Goal: Information Seeking & Learning: Learn about a topic

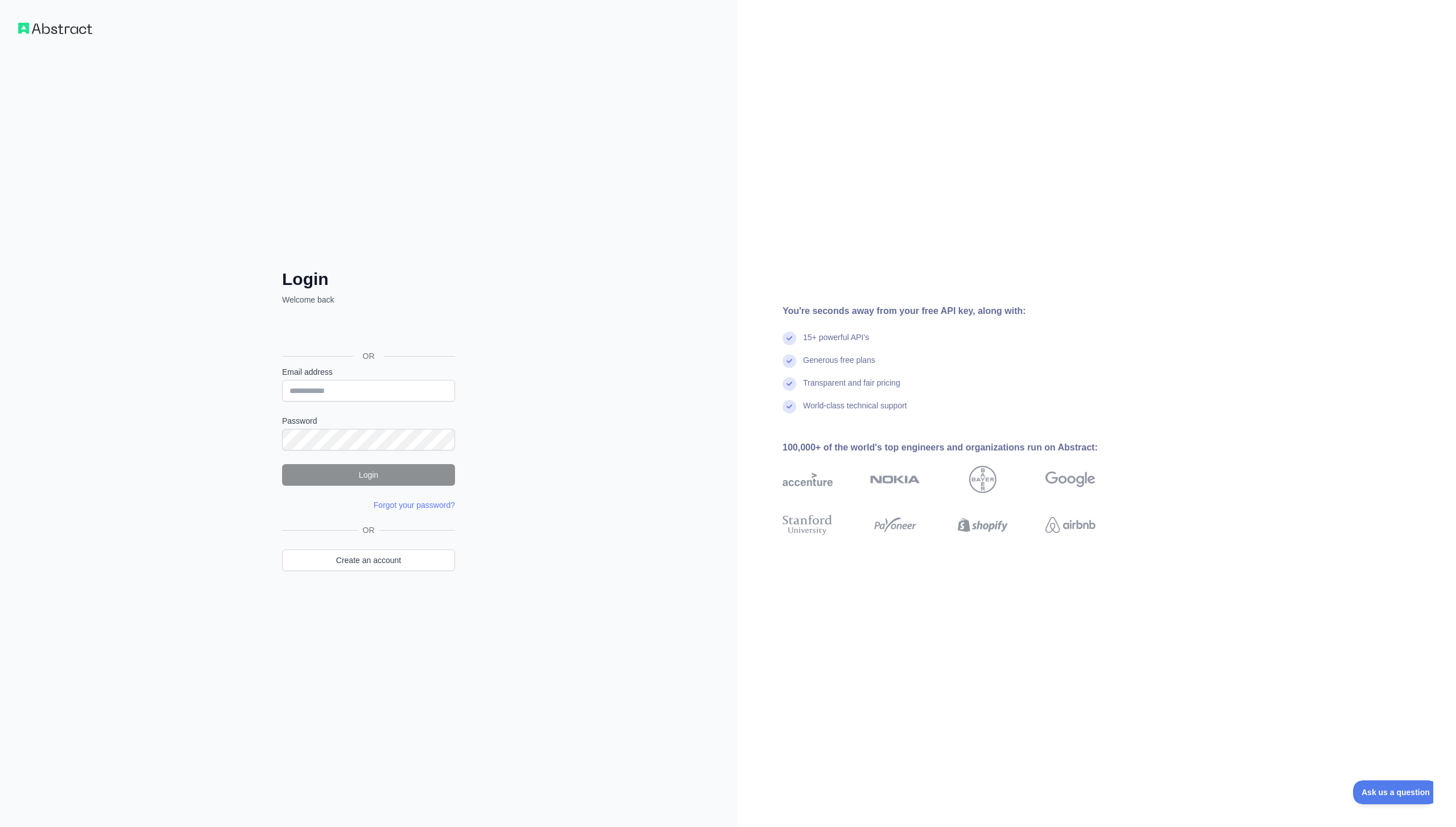
click at [422, 322] on div "Login dengan Google. Dibuka di tab baru" at bounding box center [368, 330] width 171 height 25
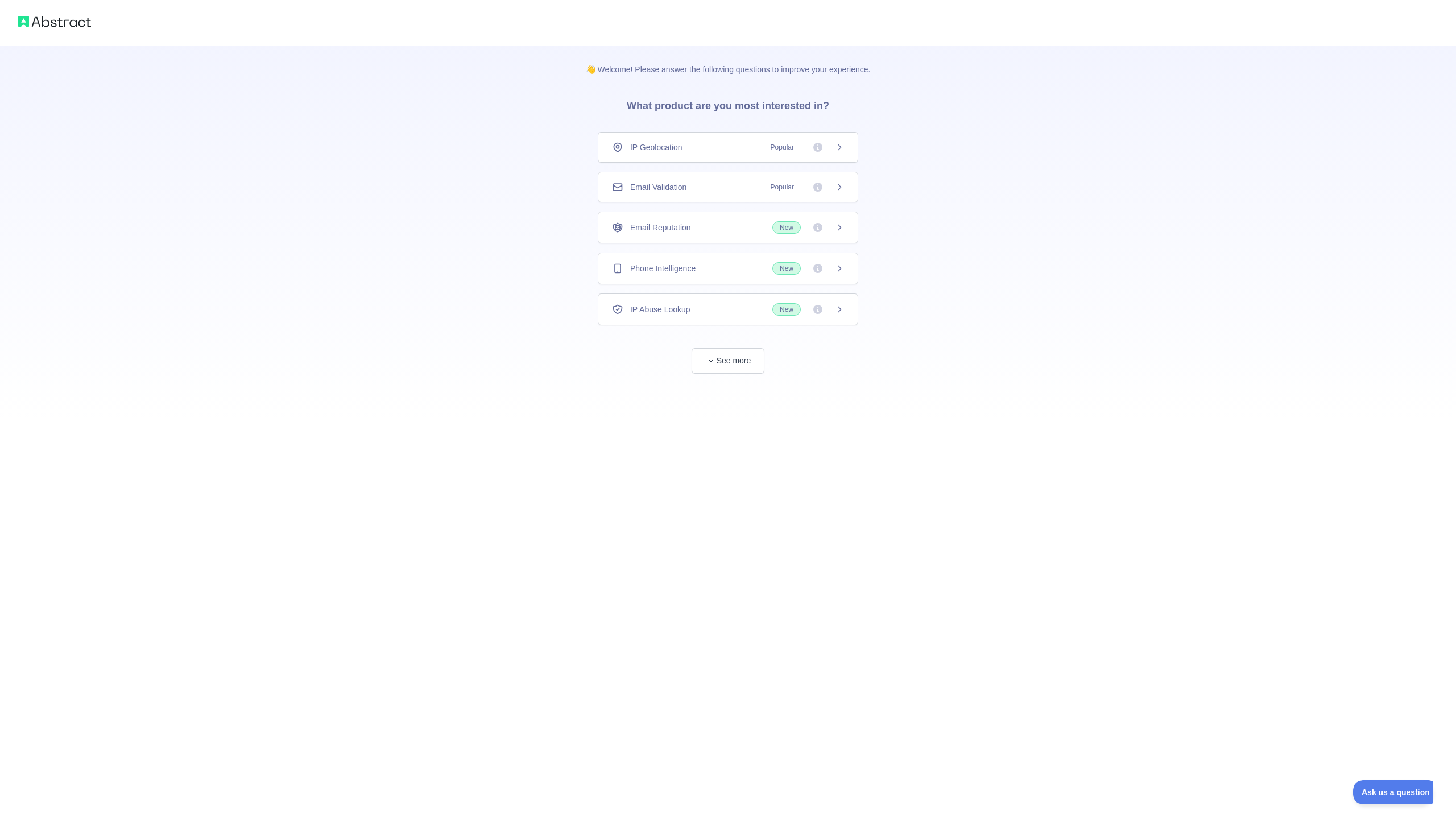
click at [947, 381] on div "👋 Welcome! Please answer the following questions to improve your experience. Wh…" at bounding box center [728, 210] width 1456 height 419
click at [755, 368] on button "See more" at bounding box center [728, 361] width 73 height 25
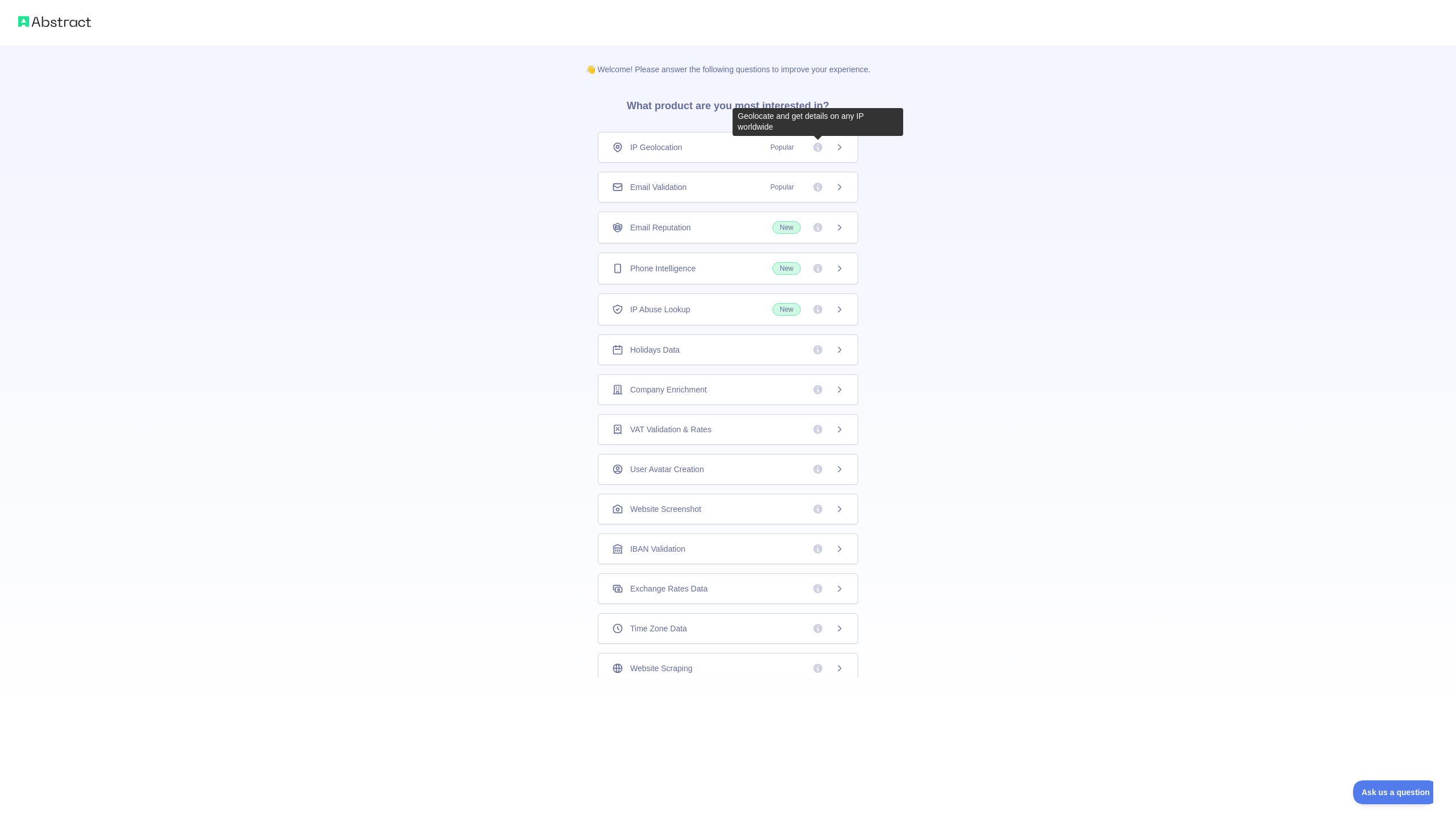
click at [832, 143] on span "Popular" at bounding box center [804, 147] width 80 height 11
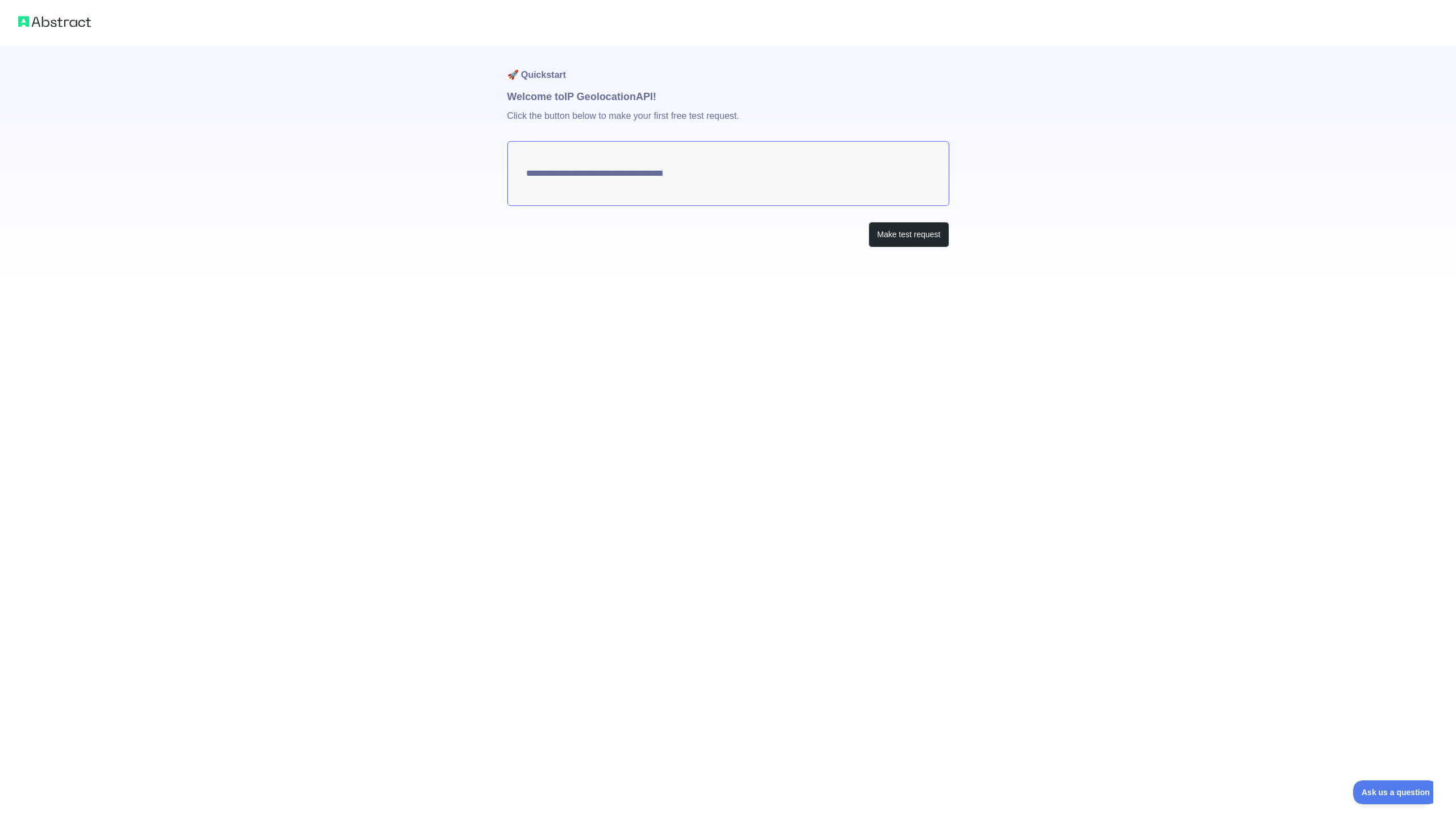
type textarea "**********"
click at [894, 233] on button "Make test request" at bounding box center [909, 234] width 80 height 25
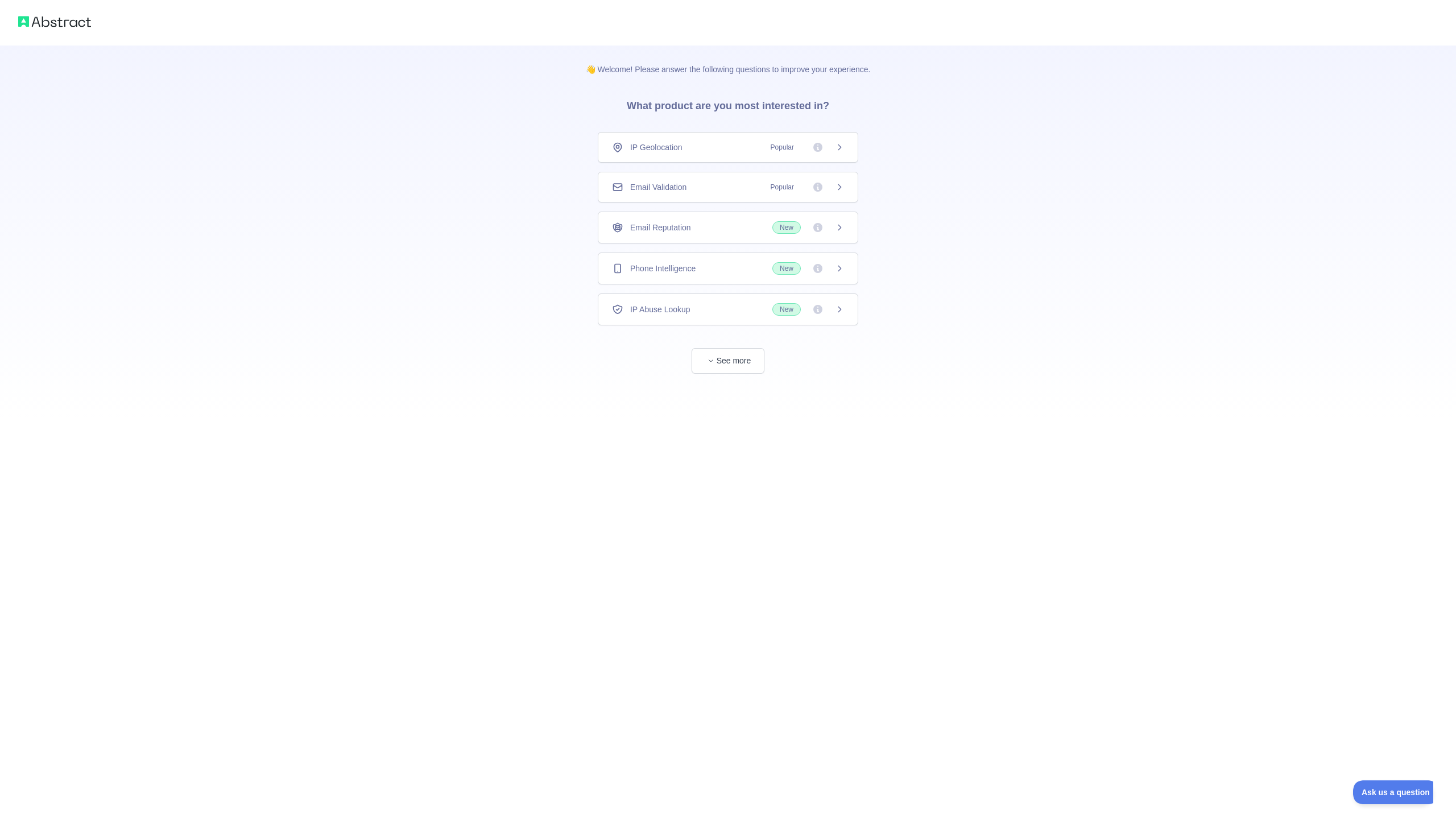
click at [748, 185] on div "Email Validation Popular" at bounding box center [728, 187] width 232 height 11
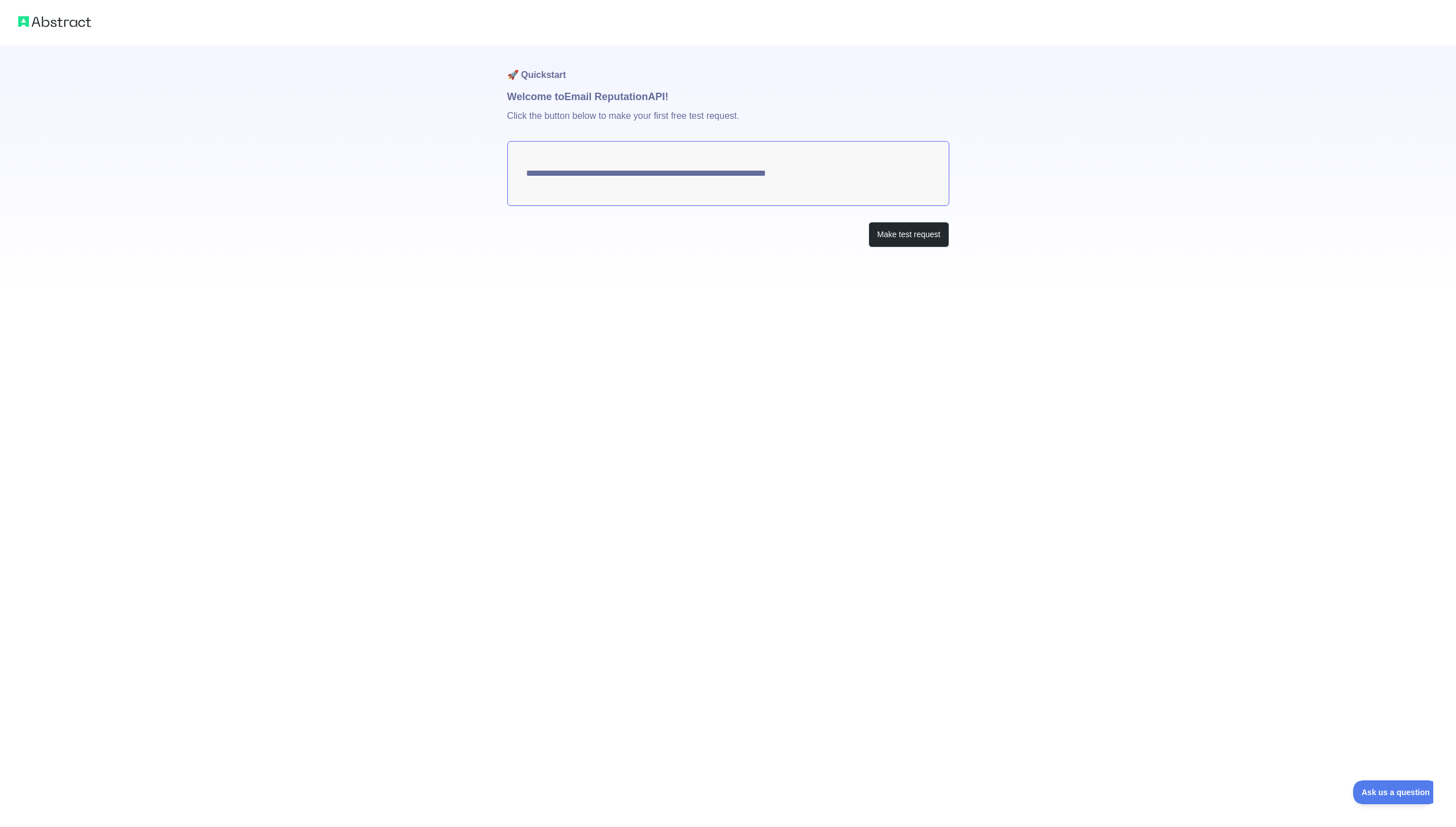
click at [772, 189] on textarea "**********" at bounding box center [729, 173] width 442 height 65
click at [901, 234] on button "Make test request" at bounding box center [909, 234] width 80 height 25
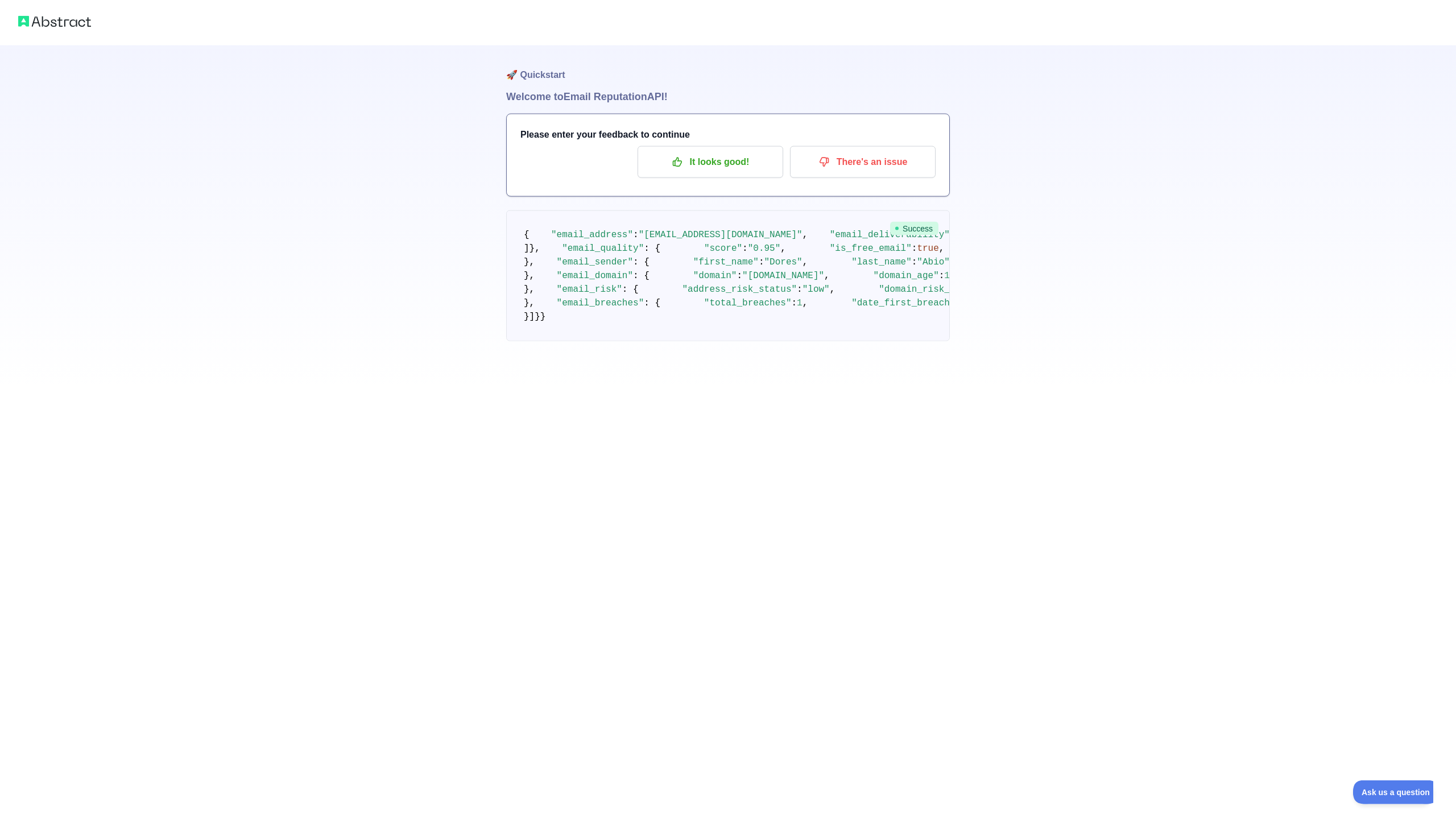
scroll to position [246, 0]
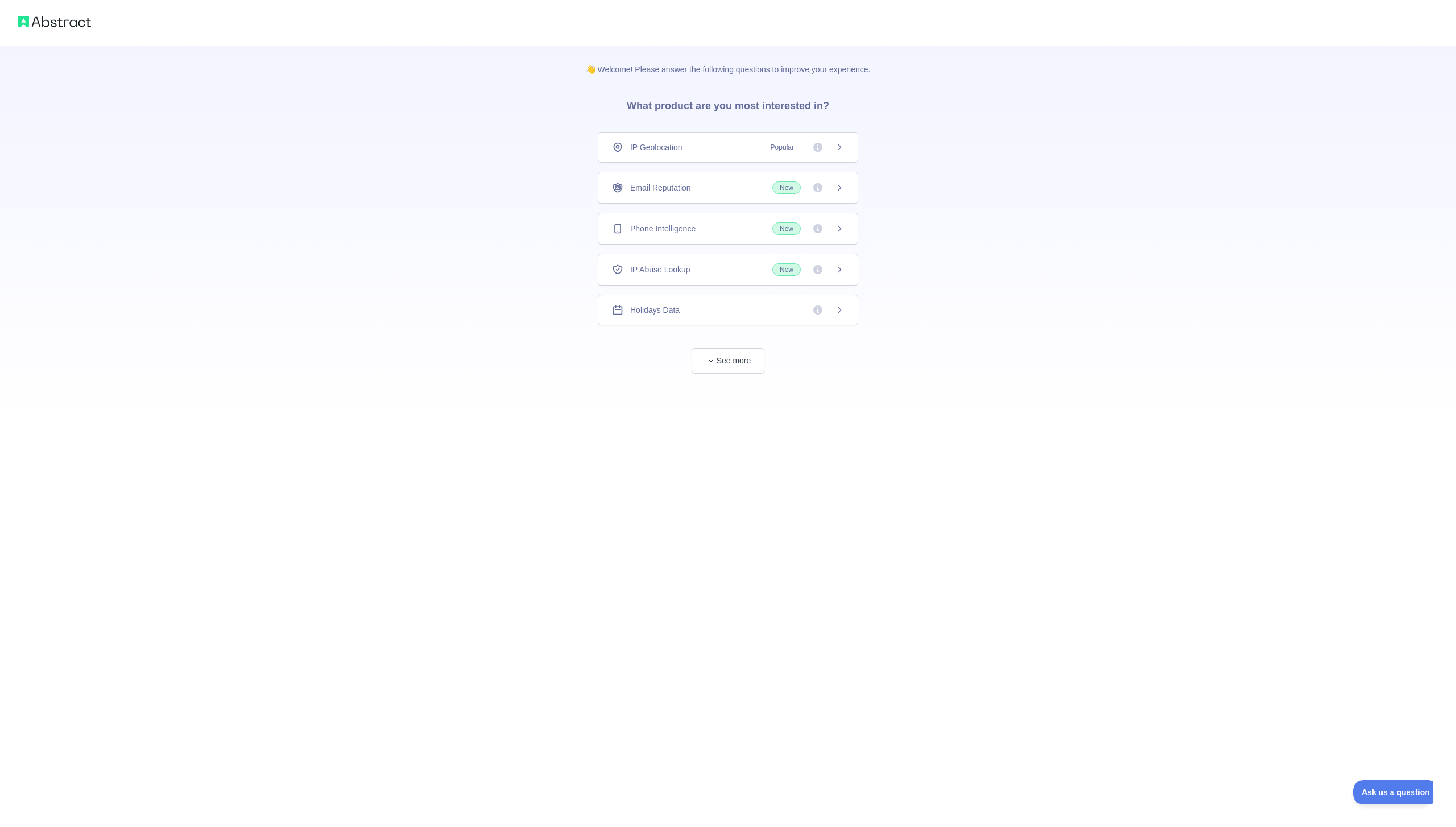
click at [29, 22] on img at bounding box center [55, 21] width 73 height 16
click at [42, 15] on img at bounding box center [55, 21] width 73 height 16
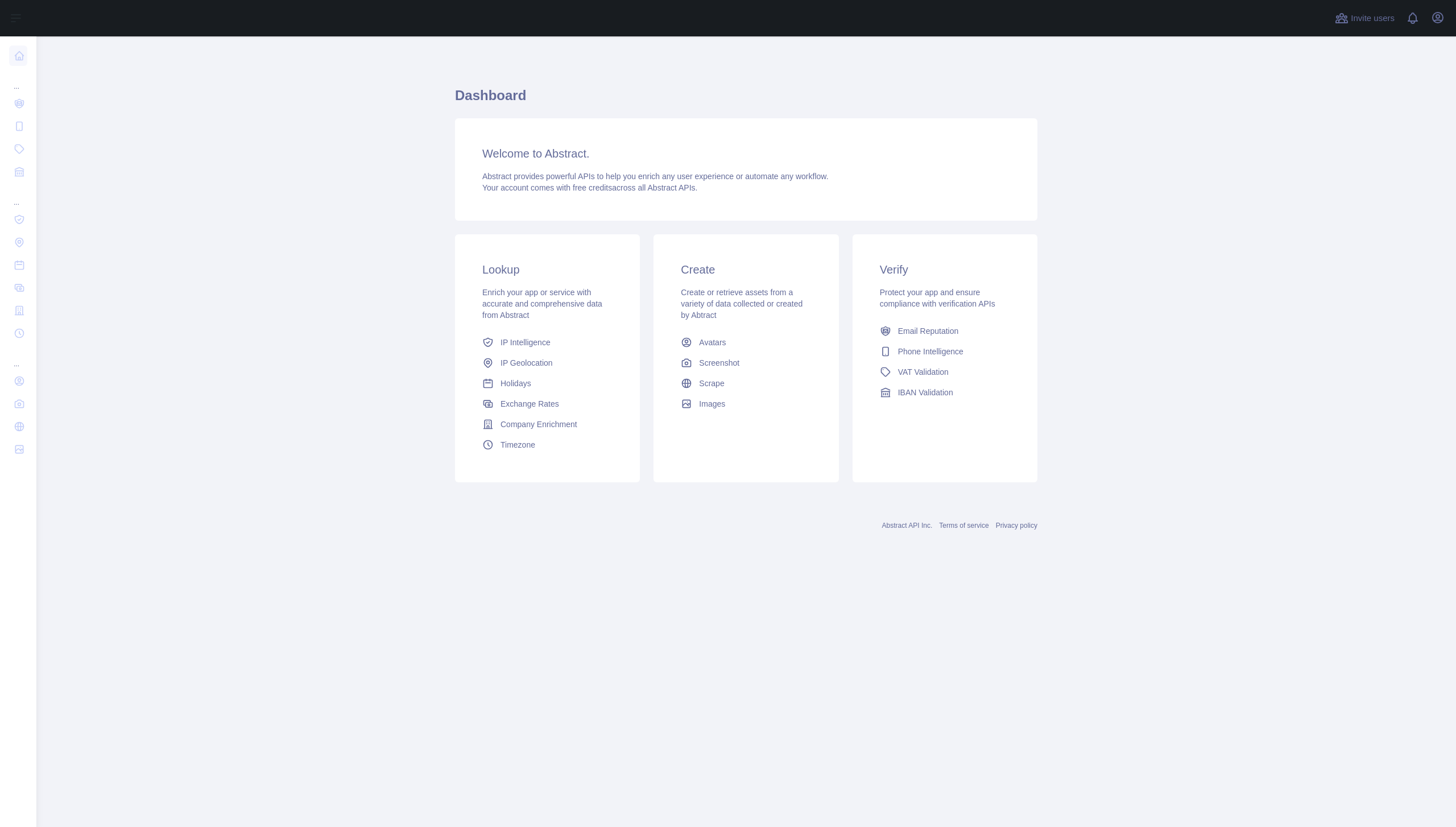
click at [501, 269] on h3 "Lookup" at bounding box center [547, 270] width 130 height 16
click at [534, 220] on div "Welcome to Abstract. Abstract provides powerful APIs to help you enrich any use…" at bounding box center [746, 169] width 582 height 103
click at [1441, 18] on icon "button" at bounding box center [1438, 17] width 13 height 13
click at [1384, 87] on link "Account settings" at bounding box center [1383, 82] width 127 height 20
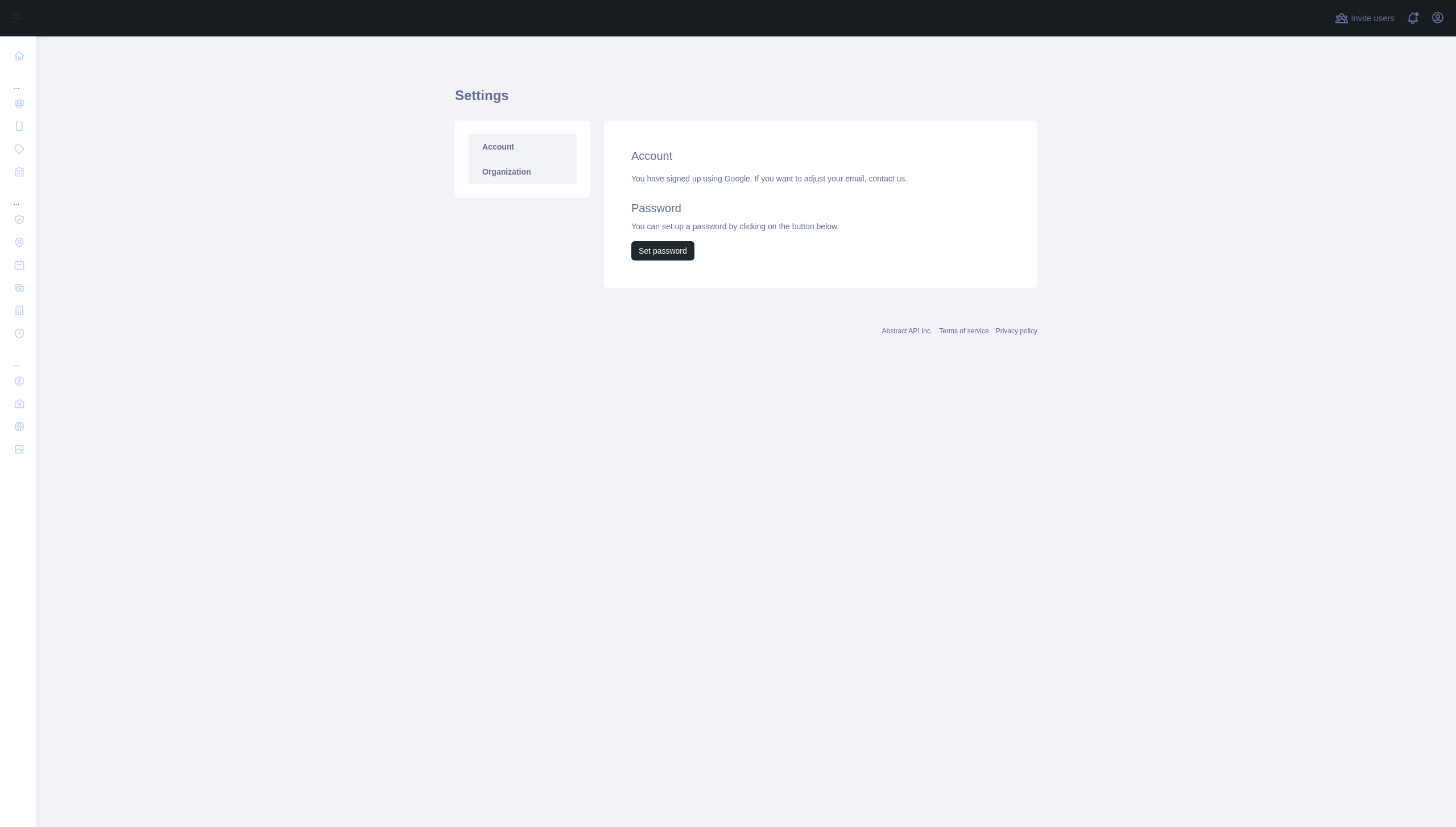
click at [518, 168] on link "Organization" at bounding box center [523, 171] width 108 height 25
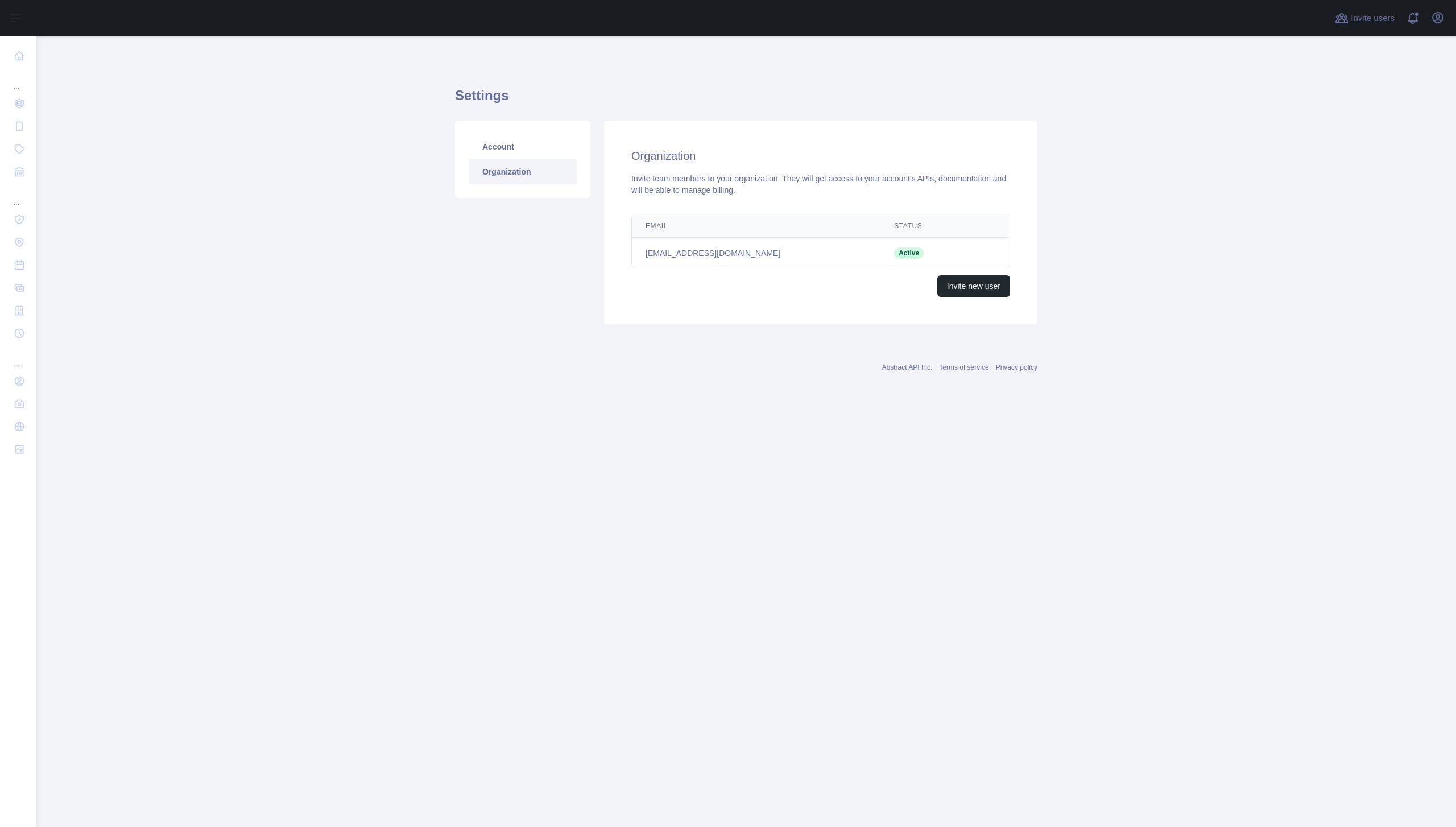
click at [518, 159] on link "Organization" at bounding box center [523, 171] width 108 height 25
click at [516, 145] on link "Account" at bounding box center [523, 147] width 108 height 25
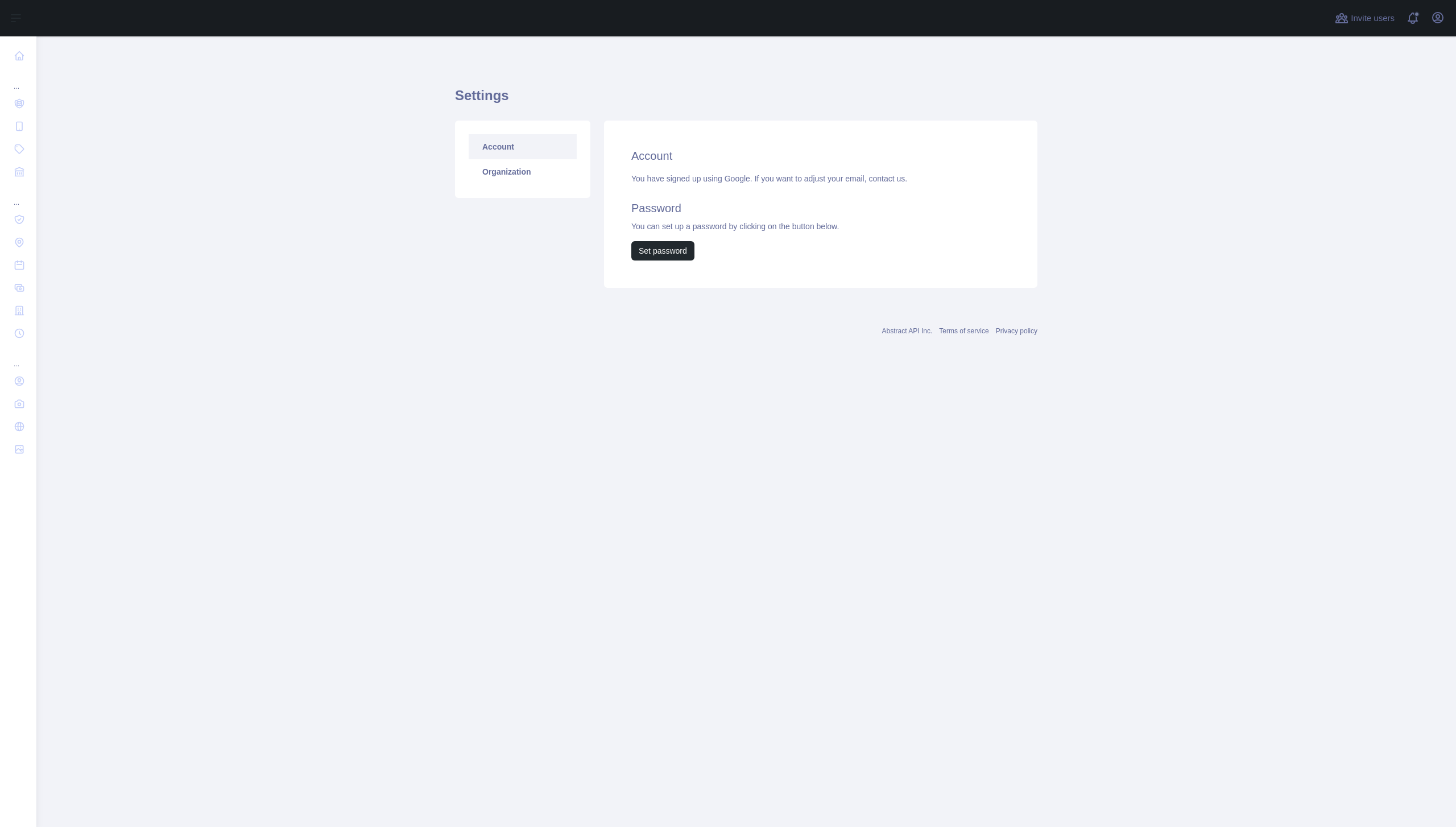
click at [639, 240] on div "You have signed up using Google. If you want to adjust your email, contact us. …" at bounding box center [820, 217] width 379 height 88
click at [639, 242] on button "Set password" at bounding box center [662, 251] width 63 height 19
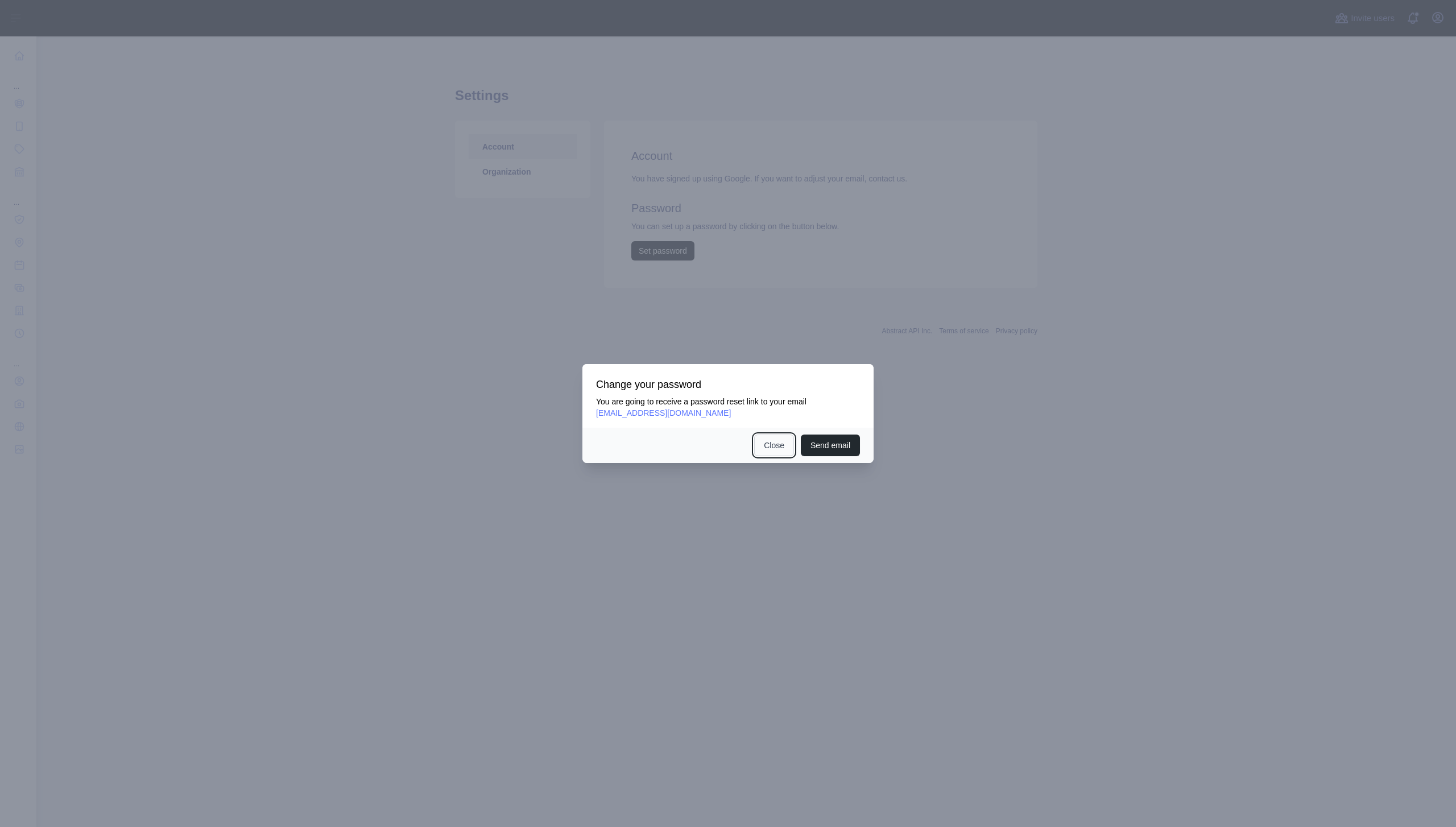
click at [779, 446] on button "Close" at bounding box center [774, 445] width 40 height 22
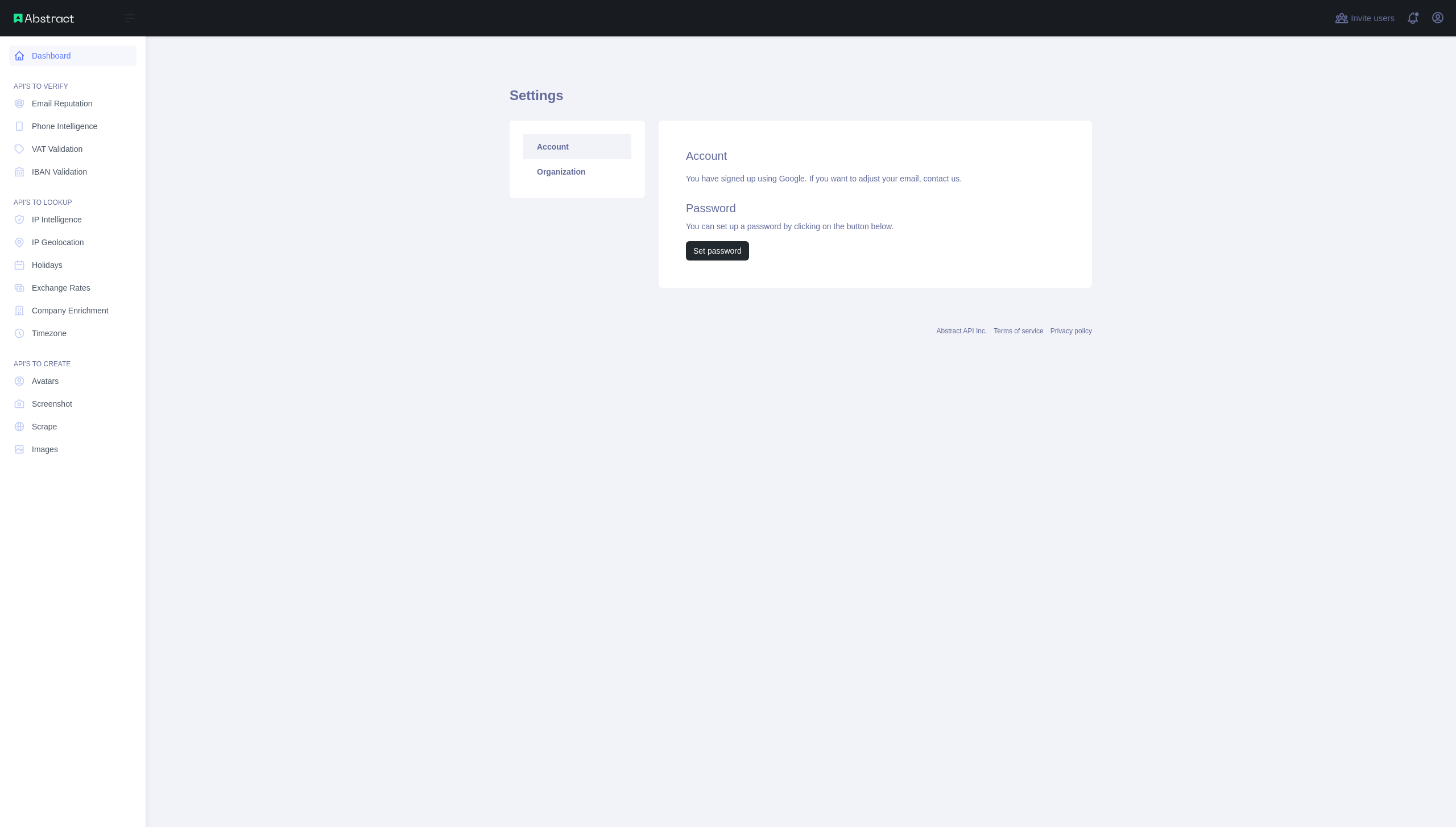
click at [41, 60] on link "Dashboard" at bounding box center [73, 55] width 127 height 20
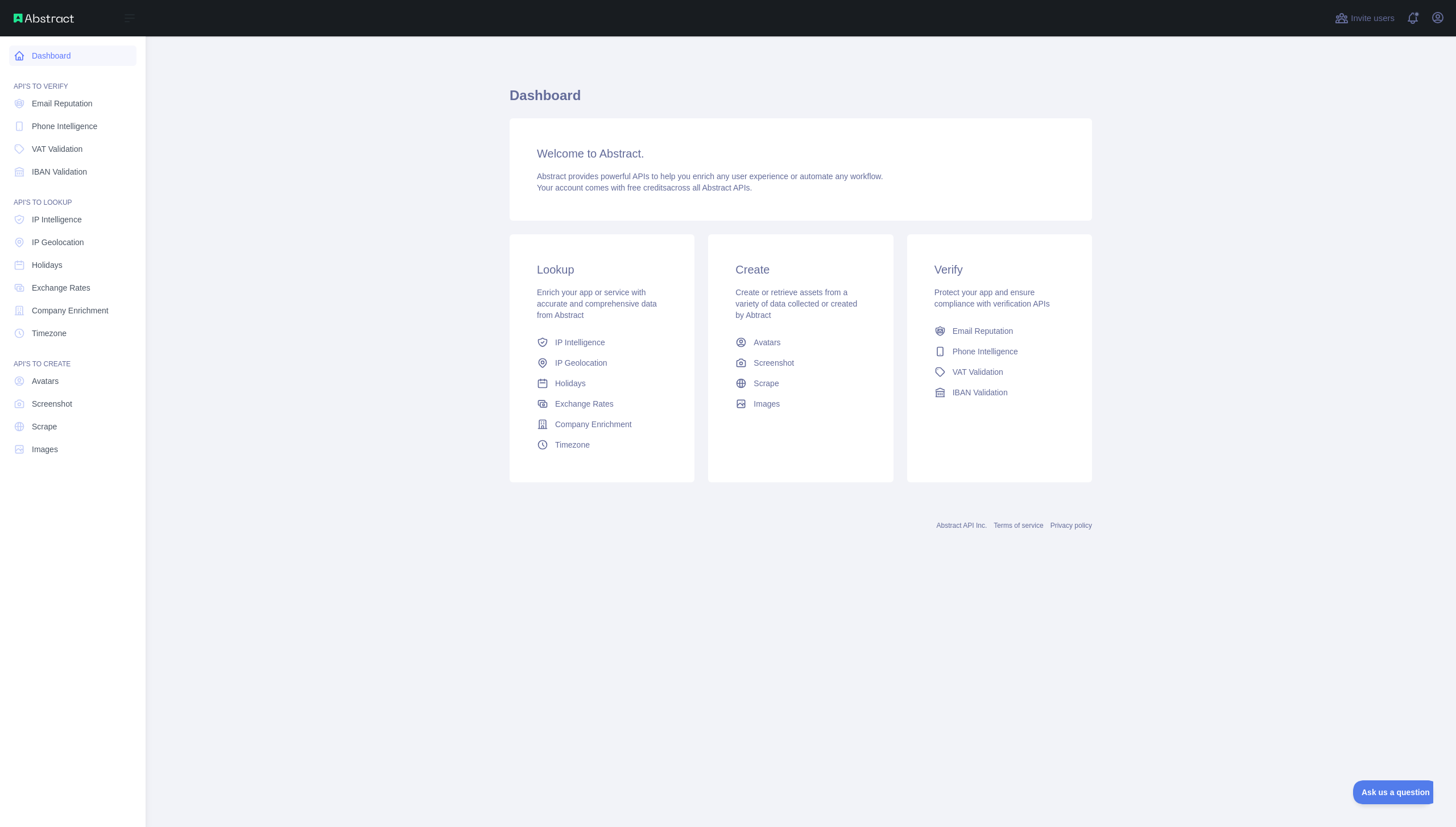
click at [20, 55] on icon at bounding box center [19, 56] width 11 height 11
click at [128, 23] on icon at bounding box center [129, 18] width 13 height 13
click at [1418, 17] on span at bounding box center [1417, 18] width 23 height 36
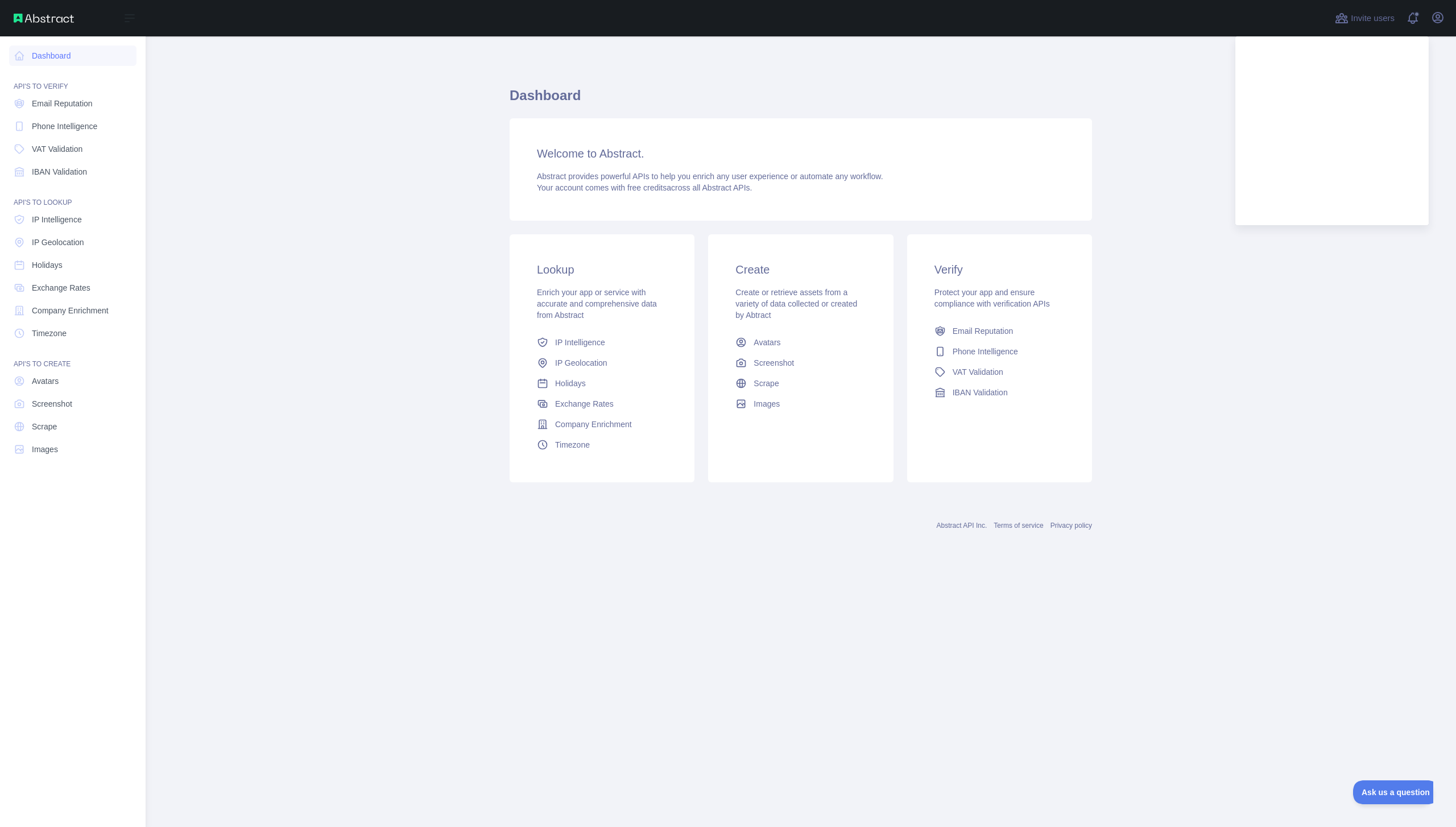
click at [1452, 20] on div "Invite users View notifications Open user menu" at bounding box center [801, 18] width 1310 height 36
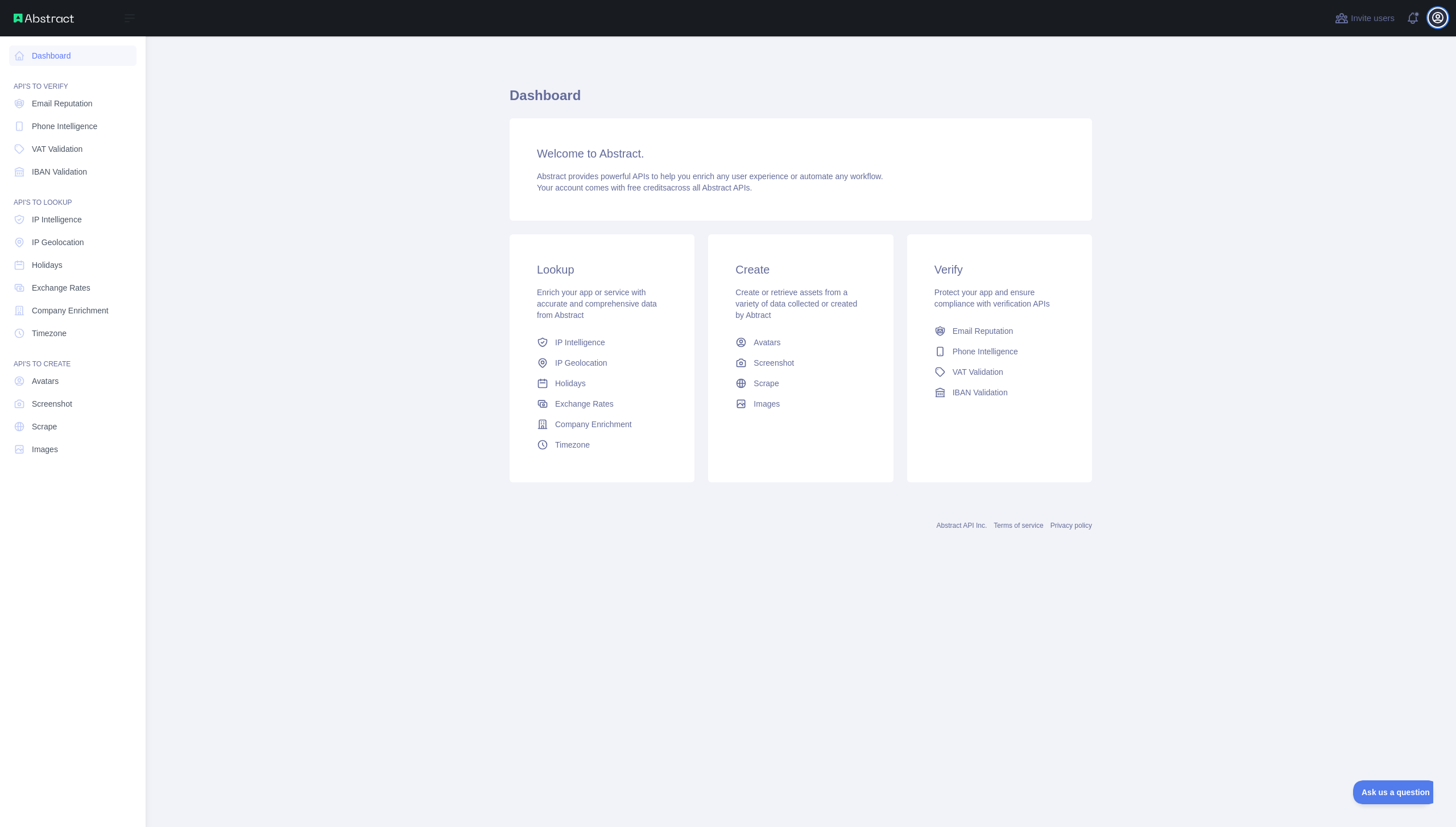
click at [1438, 20] on icon "button" at bounding box center [1438, 17] width 13 height 13
click at [1378, 50] on p "Signed in as" at bounding box center [1383, 46] width 109 height 11
click at [1410, 13] on span at bounding box center [1417, 18] width 23 height 36
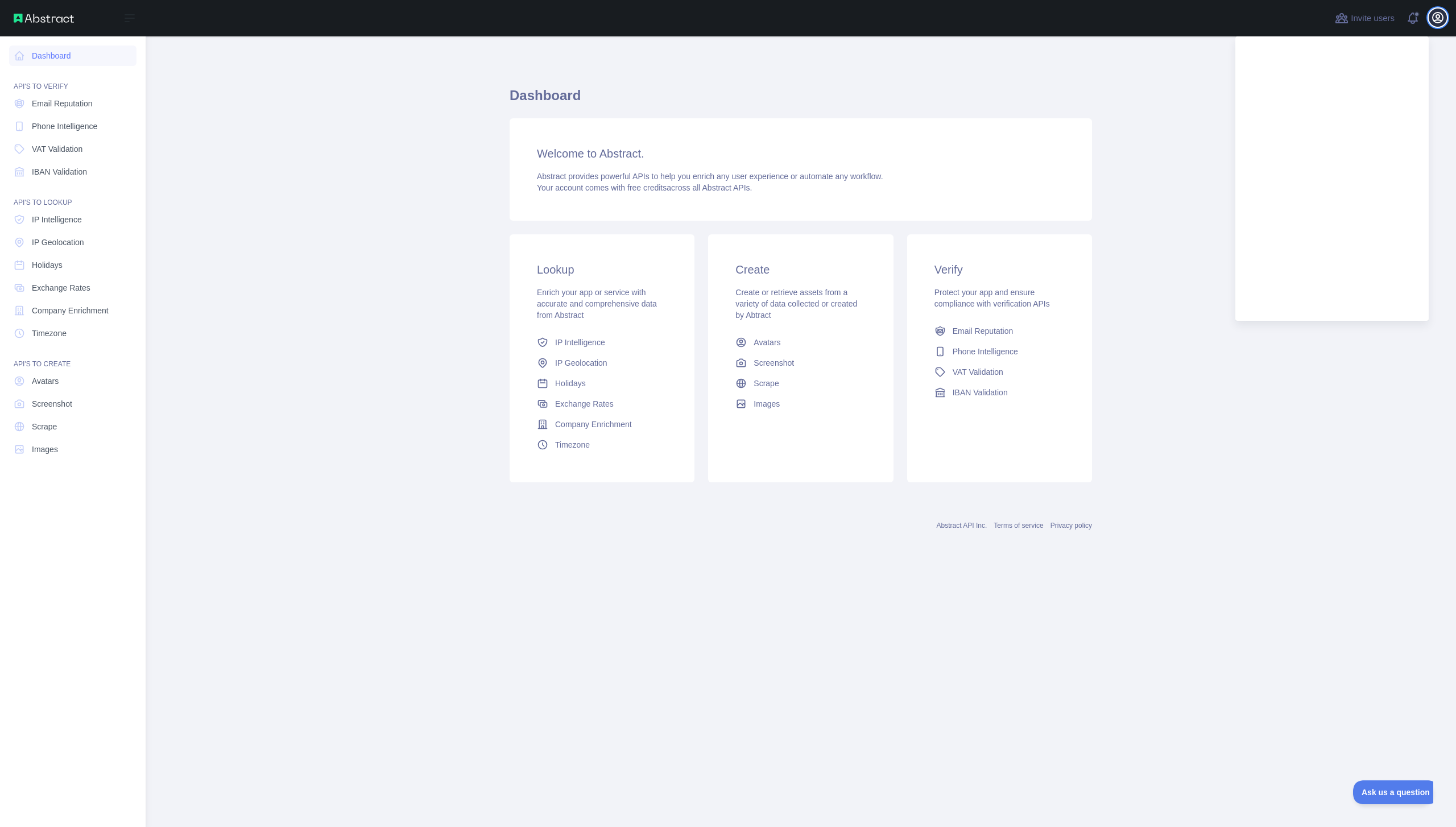
click at [1437, 22] on icon "button" at bounding box center [1438, 18] width 10 height 10
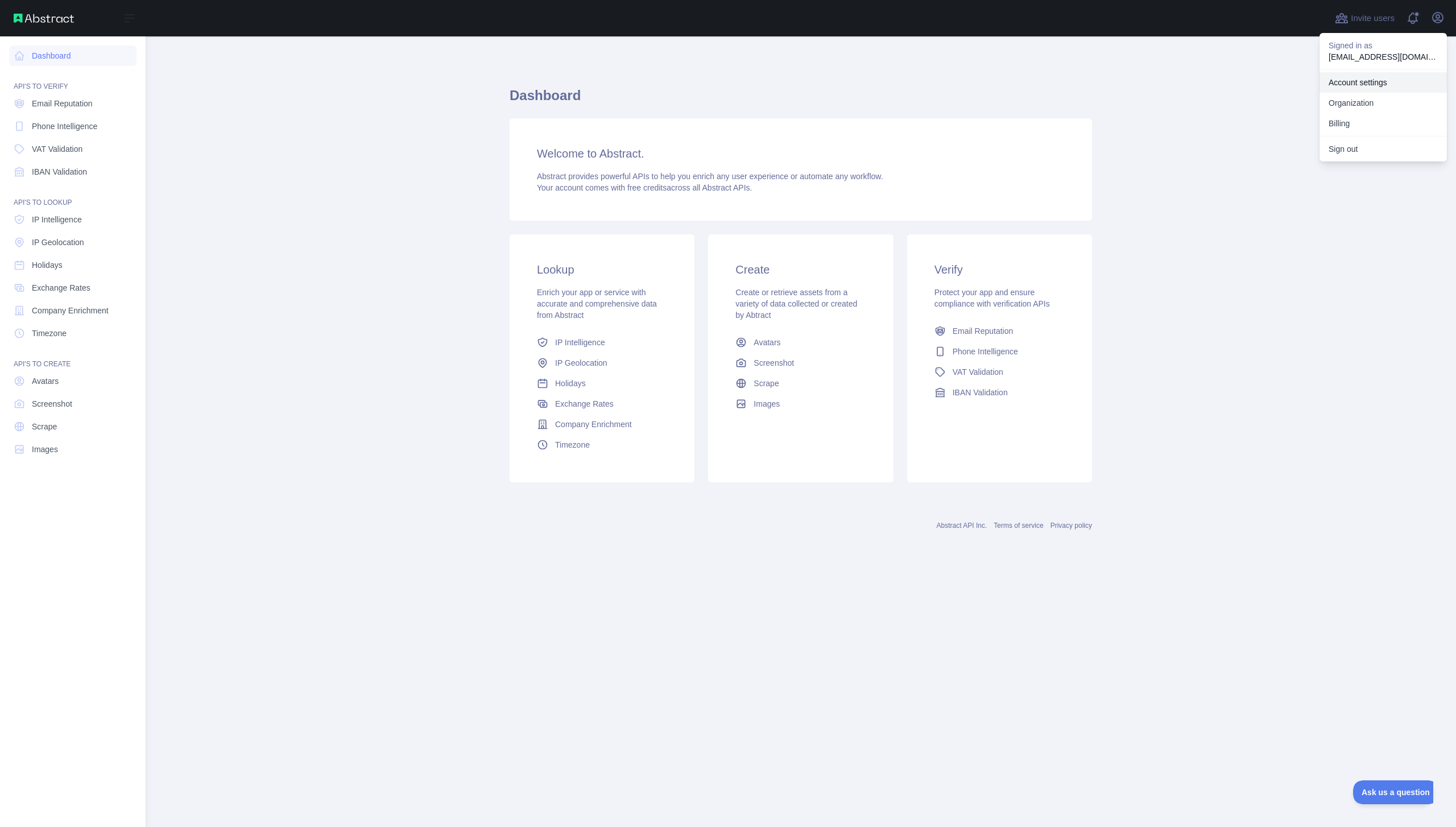
click at [1406, 87] on link "Account settings" at bounding box center [1383, 82] width 127 height 20
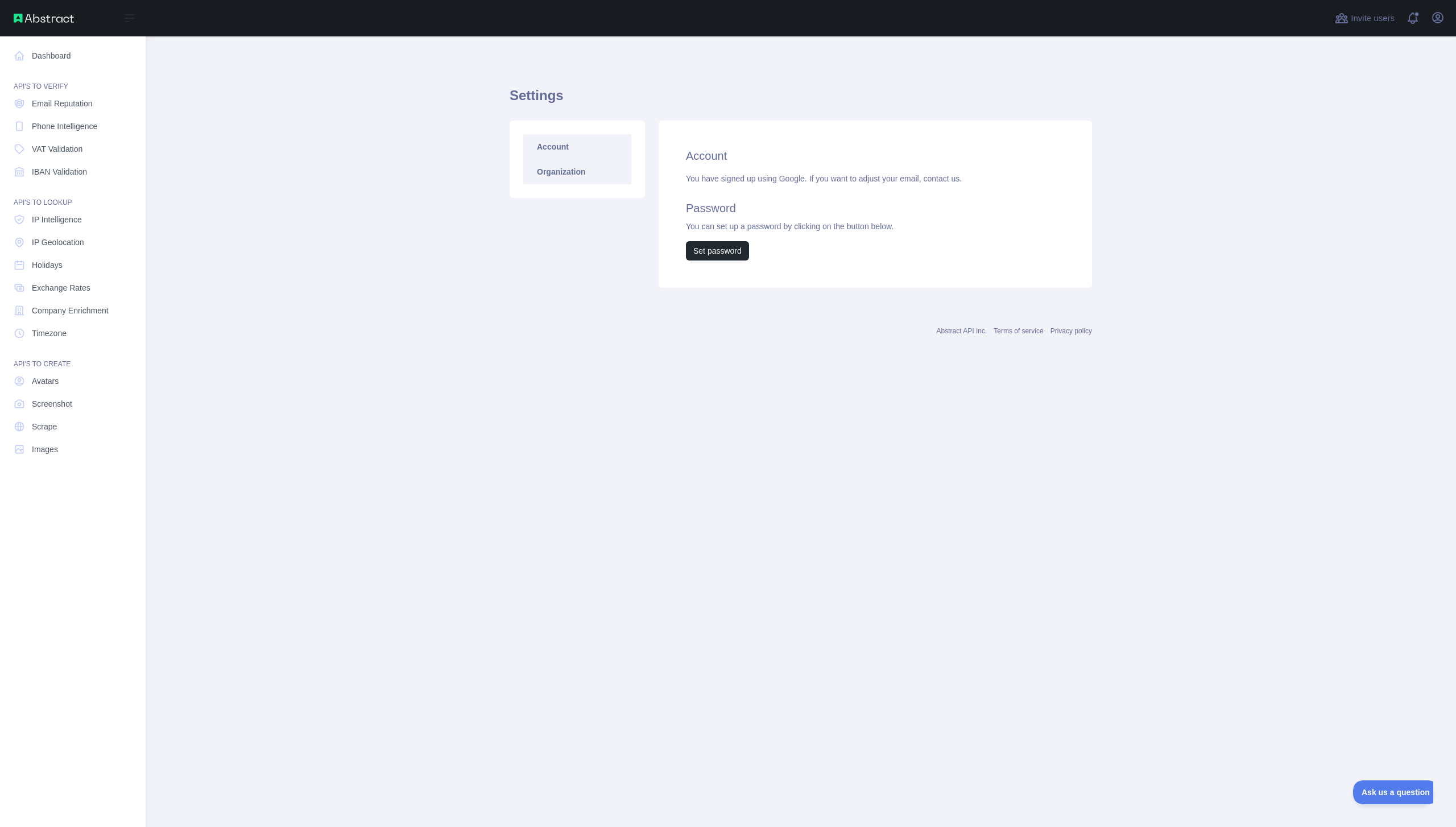
click at [587, 171] on link "Organization" at bounding box center [578, 171] width 108 height 25
click at [592, 143] on link "Account" at bounding box center [578, 147] width 108 height 25
click at [696, 158] on h2 "Account" at bounding box center [875, 155] width 379 height 16
click at [721, 210] on h2 "Password" at bounding box center [875, 208] width 379 height 16
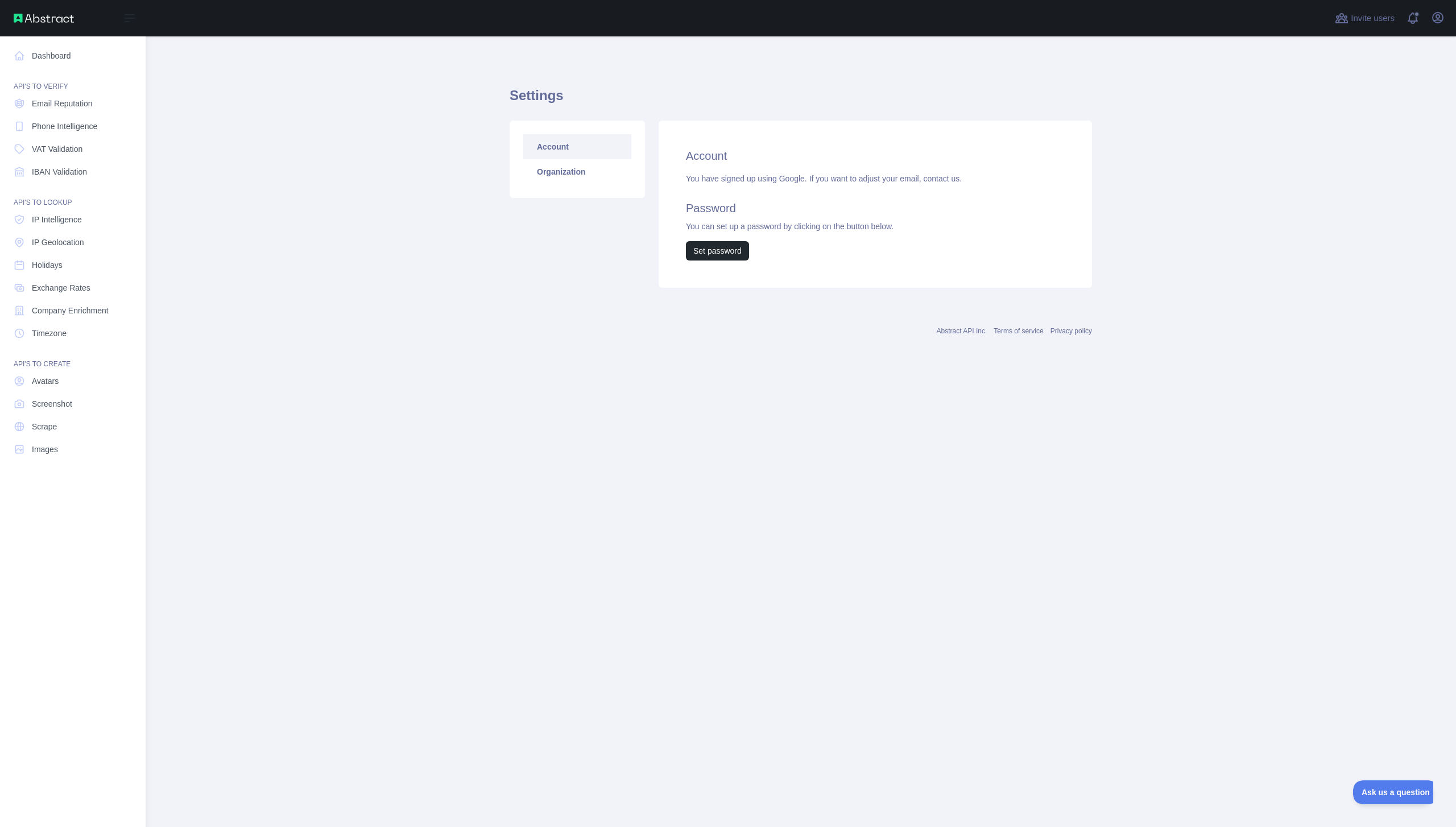
click at [721, 210] on h2 "Password" at bounding box center [875, 208] width 379 height 16
click at [846, 244] on div "You have signed up using Google. If you want to adjust your email, contact us. …" at bounding box center [875, 217] width 379 height 88
click at [1406, 20] on button "View notifications" at bounding box center [1413, 18] width 18 height 18
click at [1407, 20] on span at bounding box center [1417, 18] width 23 height 36
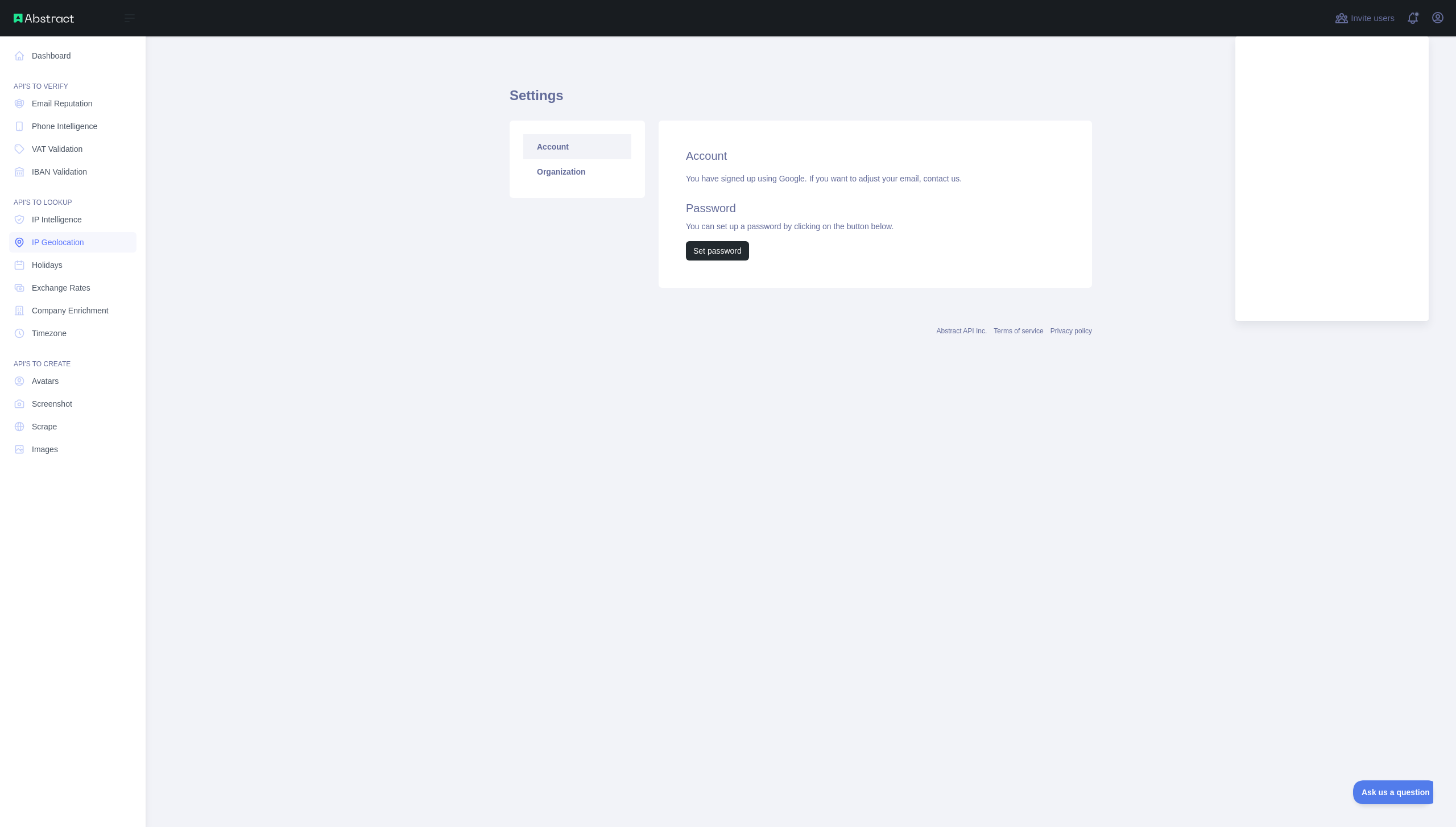
click at [77, 245] on span "IP Geolocation" at bounding box center [58, 242] width 52 height 11
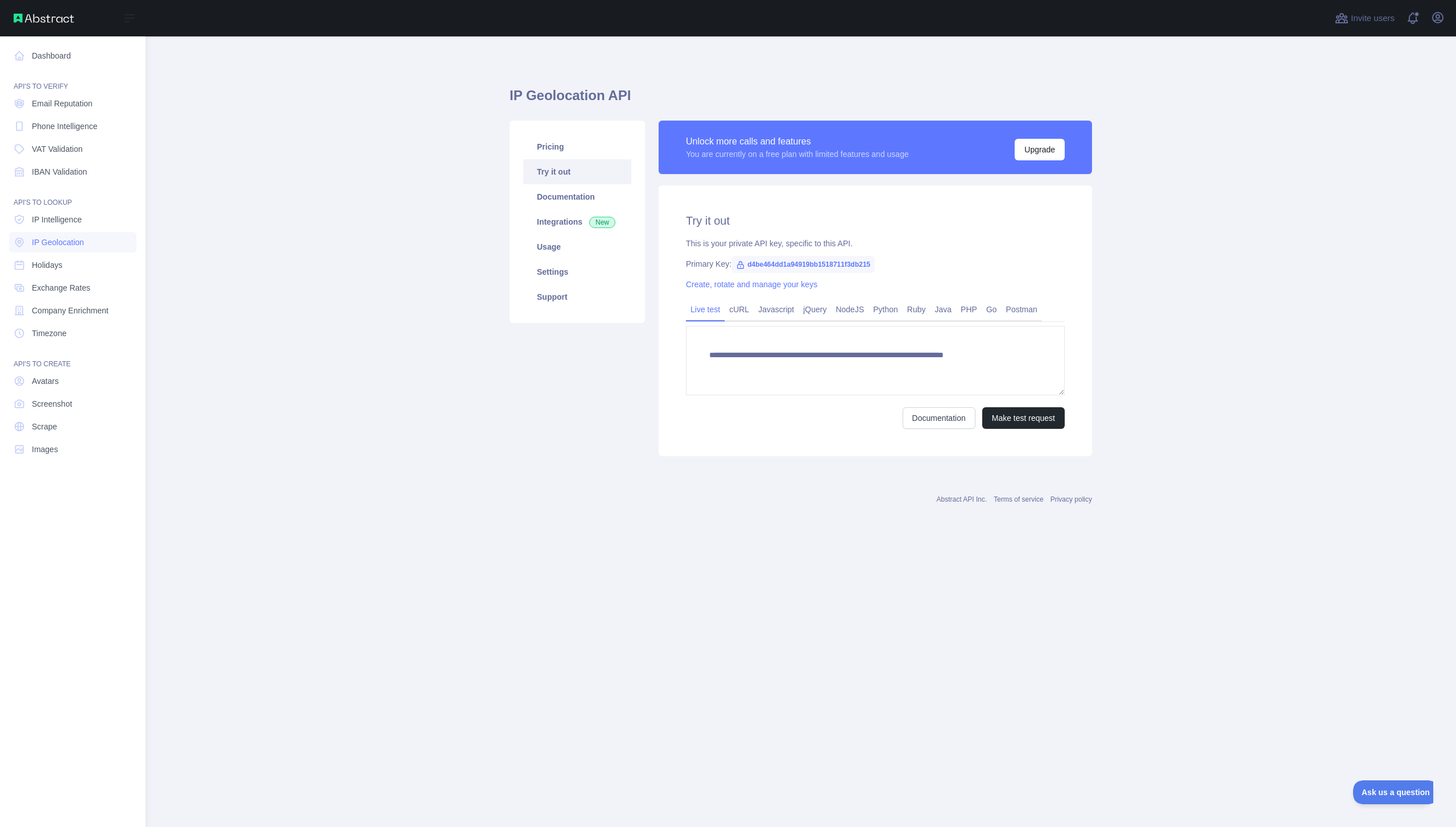
type textarea "**********"
click at [556, 275] on link "Settings" at bounding box center [578, 271] width 108 height 25
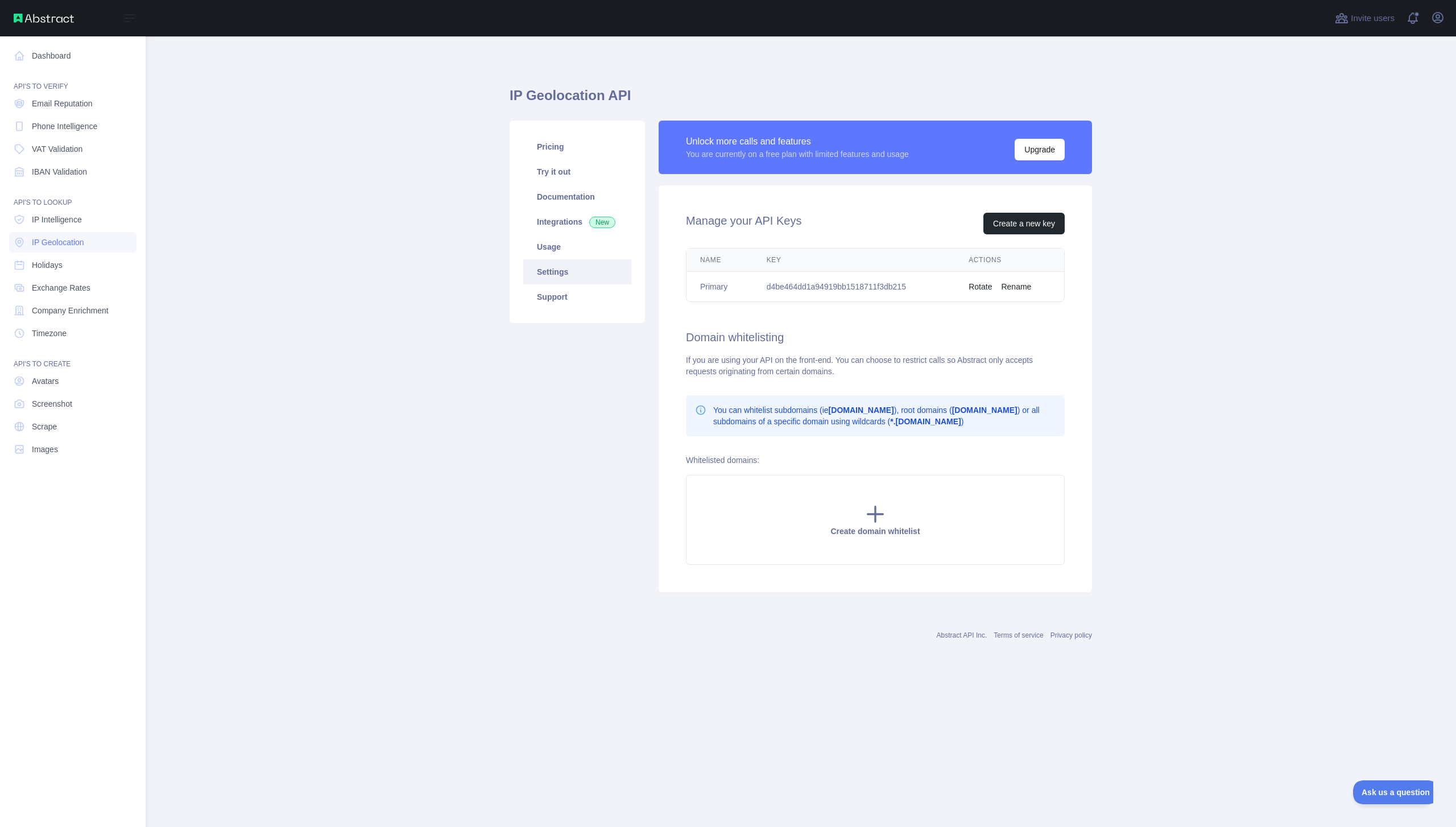
click at [792, 287] on td "d4be464dd1a94919bb1518711f3db215" at bounding box center [854, 287] width 203 height 30
copy td "d4be464dd1a94919bb1518711f3db215"
click at [605, 231] on link "Integrations New" at bounding box center [578, 222] width 108 height 25
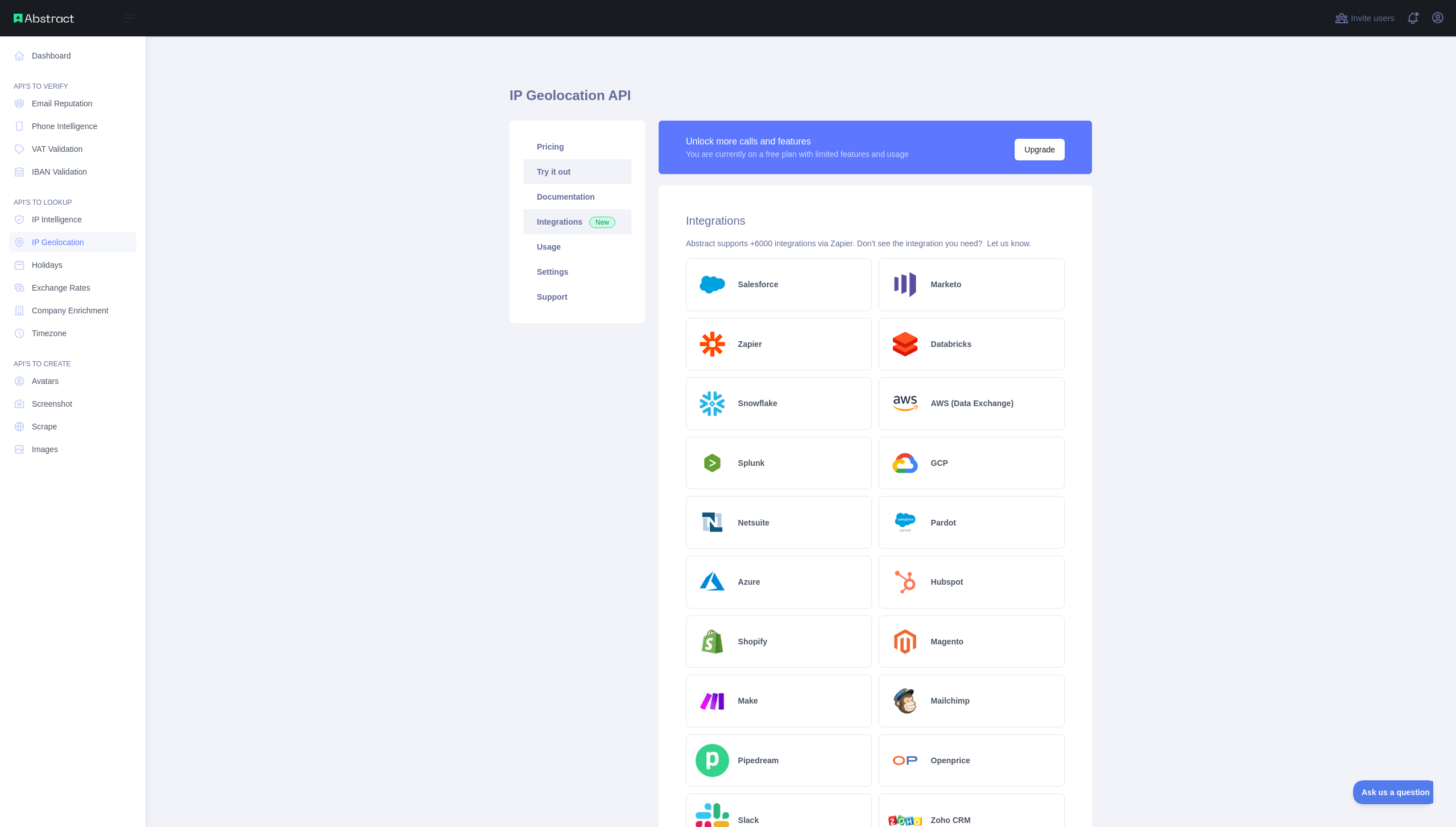
click at [597, 183] on link "Try it out" at bounding box center [578, 171] width 108 height 25
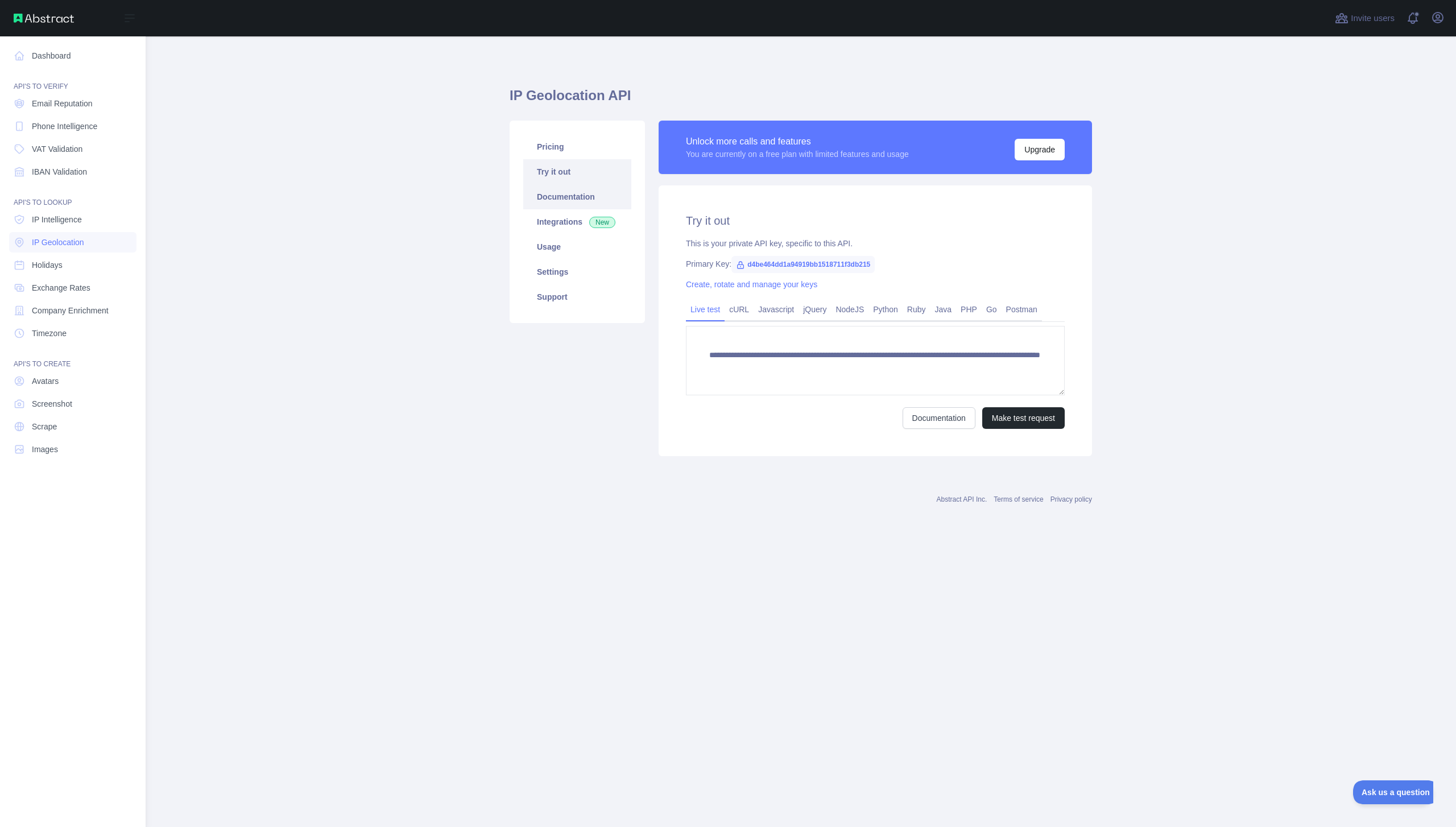
click at [592, 199] on link "Documentation" at bounding box center [578, 196] width 108 height 25
click at [566, 147] on link "Pricing" at bounding box center [578, 147] width 108 height 25
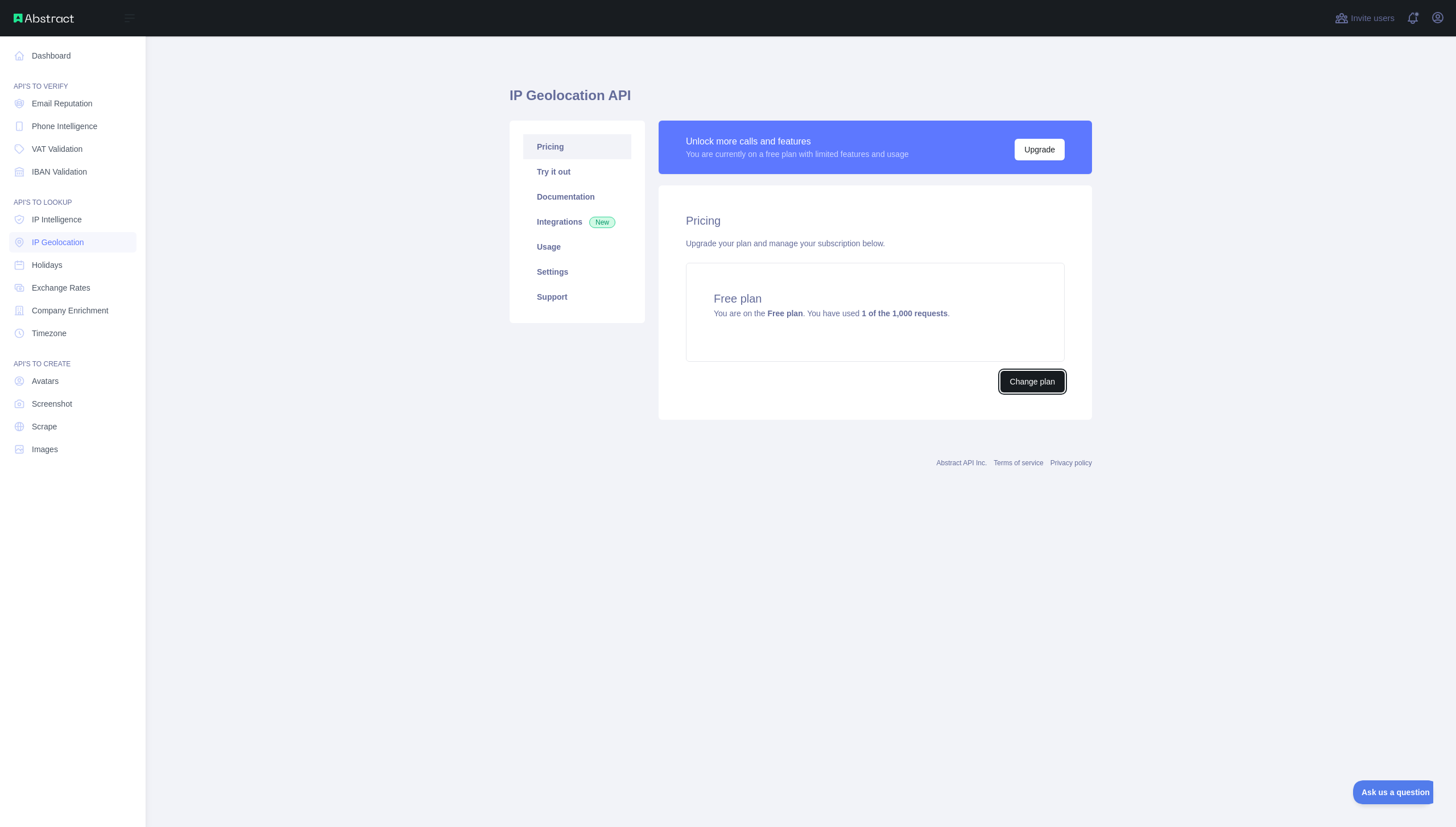
click at [1019, 389] on button "Change plan" at bounding box center [1032, 382] width 64 height 22
click at [92, 126] on span "Phone Intelligence" at bounding box center [64, 126] width 66 height 11
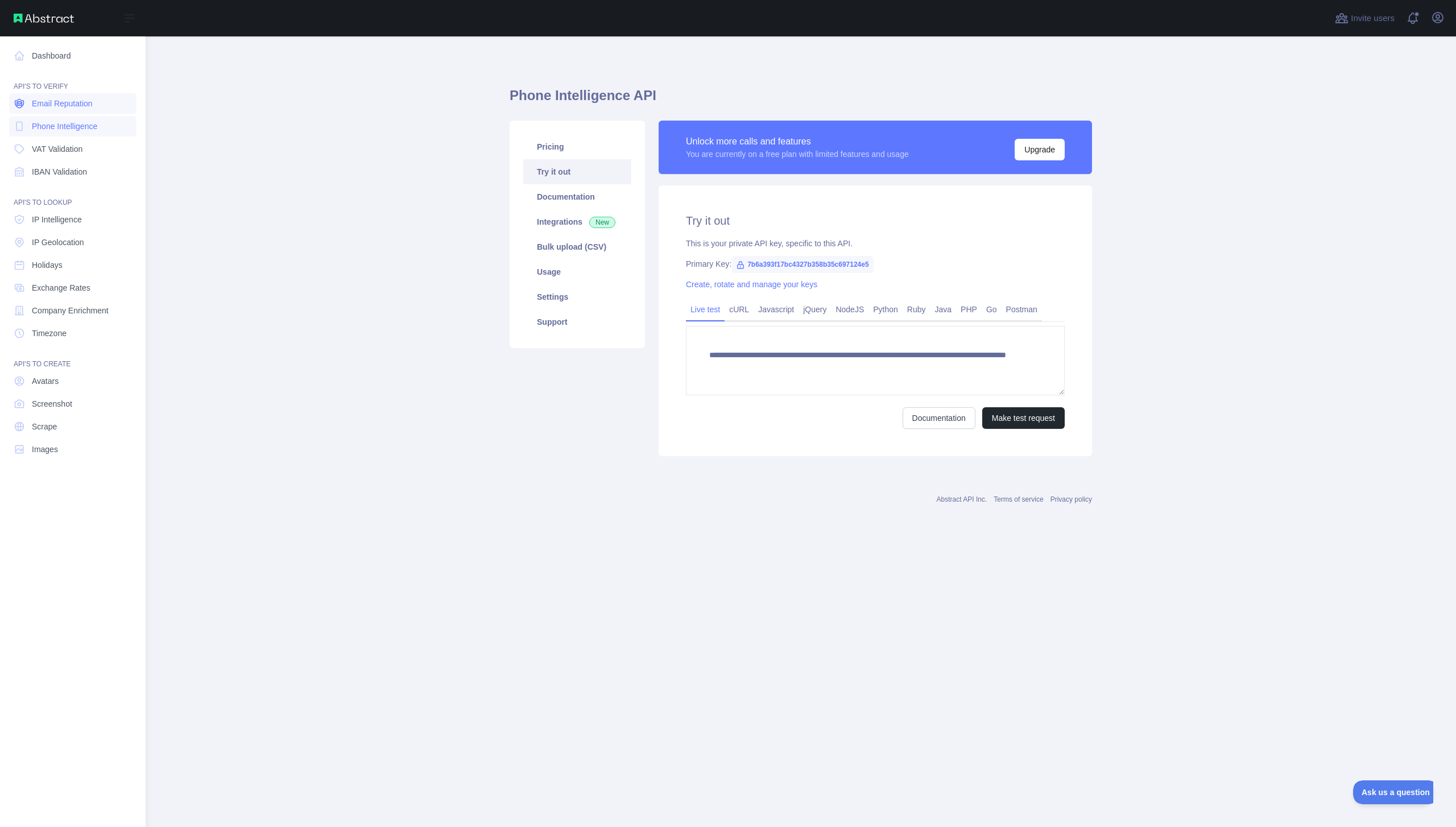
click at [80, 112] on link "Email Reputation" at bounding box center [73, 103] width 127 height 20
click at [575, 305] on link "Settings" at bounding box center [578, 296] width 108 height 25
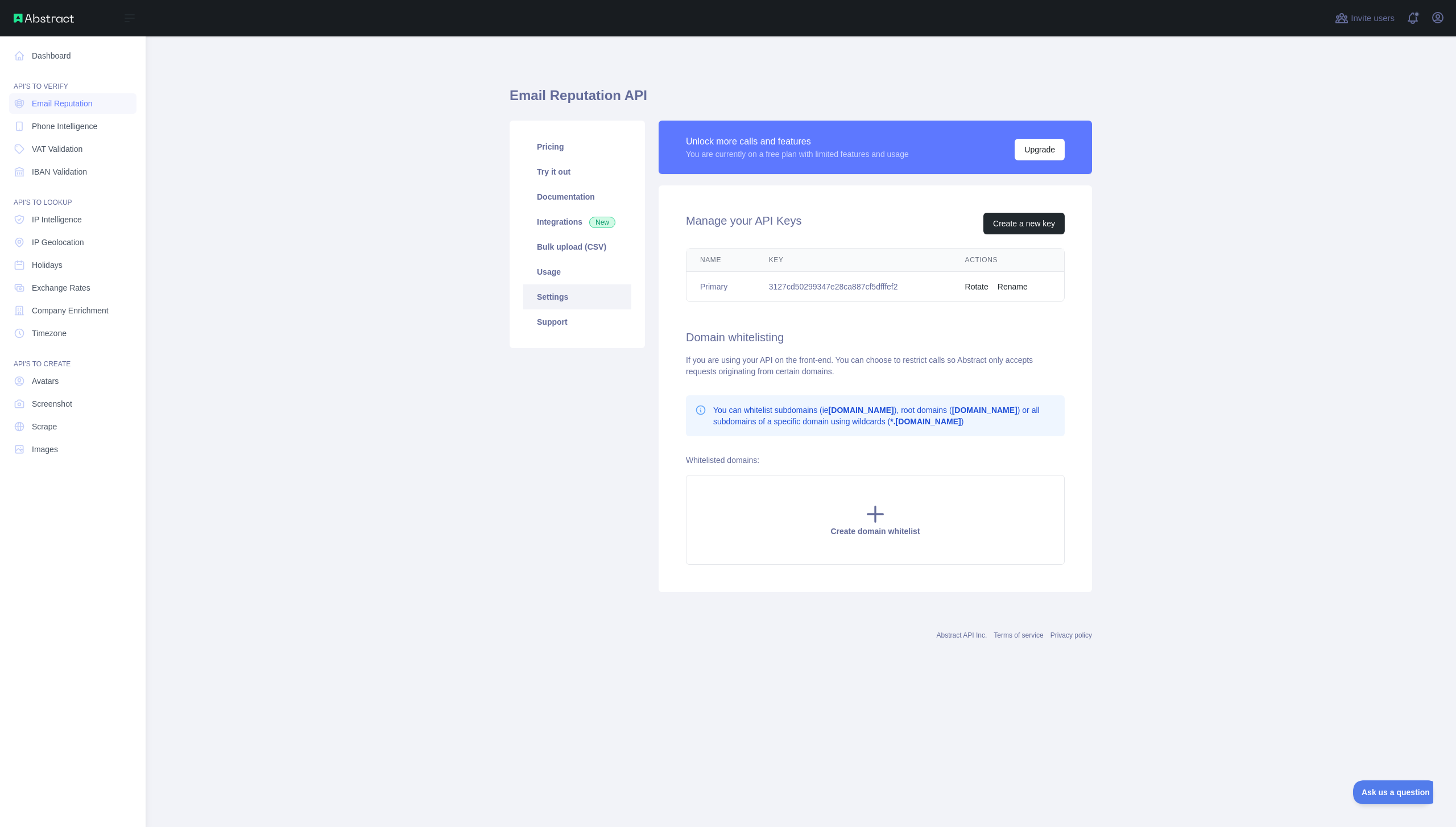
click at [820, 289] on td "3127cd50299347e28ca887cf5dfffef2" at bounding box center [853, 287] width 196 height 30
copy td "3127cd50299347e28ca887cf5dfffef2"
click at [79, 131] on span "Phone Intelligence" at bounding box center [64, 126] width 66 height 11
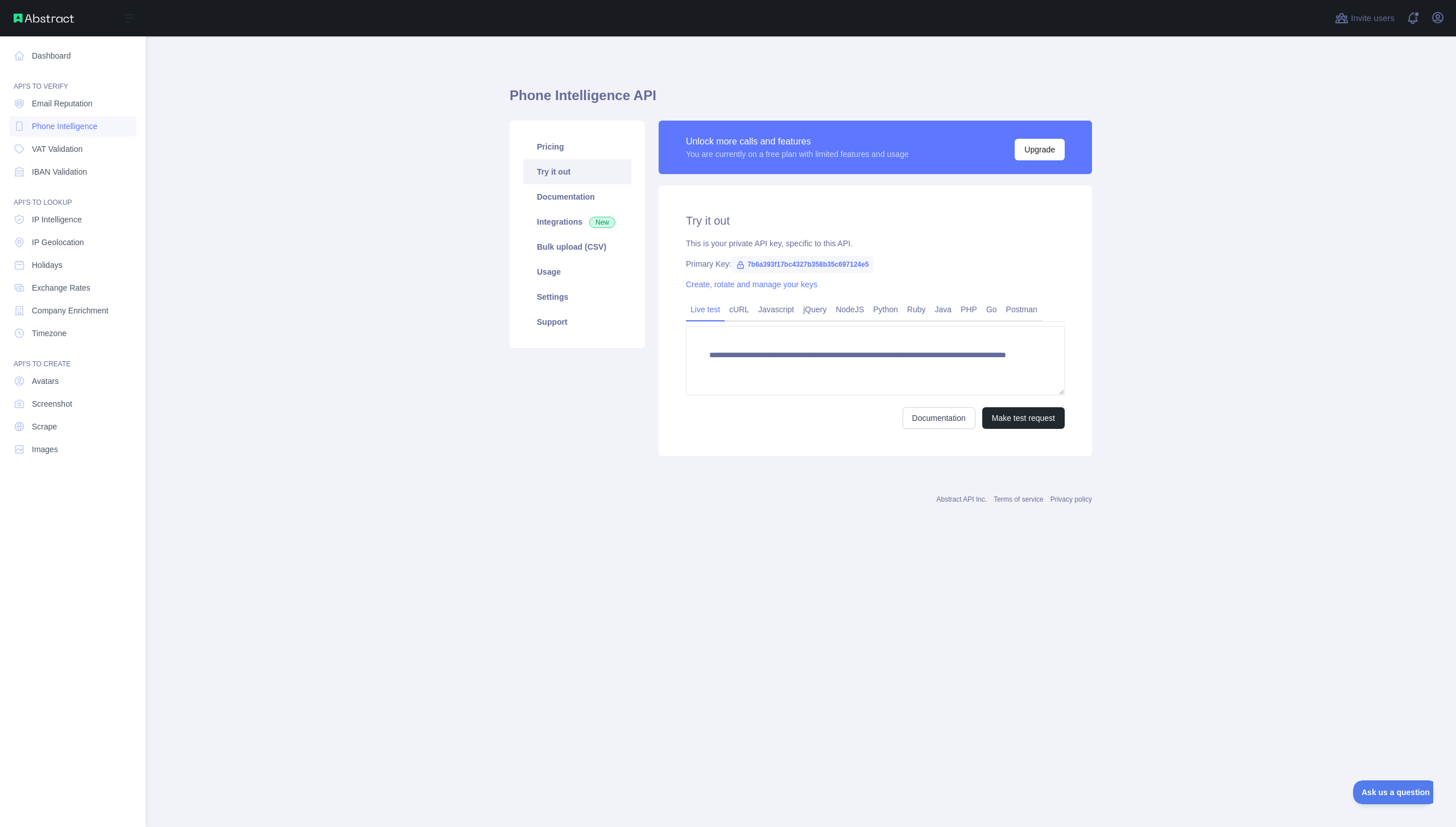
click at [776, 263] on span "7b6a393f17bc4327b358b35c697124e5" at bounding box center [802, 264] width 142 height 17
drag, startPoint x: 776, startPoint y: 263, endPoint x: 843, endPoint y: 271, distance: 67.5
click at [843, 271] on span "7b6a393f17bc4327b358b35c697124e5" at bounding box center [802, 264] width 142 height 17
click at [783, 385] on textarea "**********" at bounding box center [875, 361] width 379 height 69
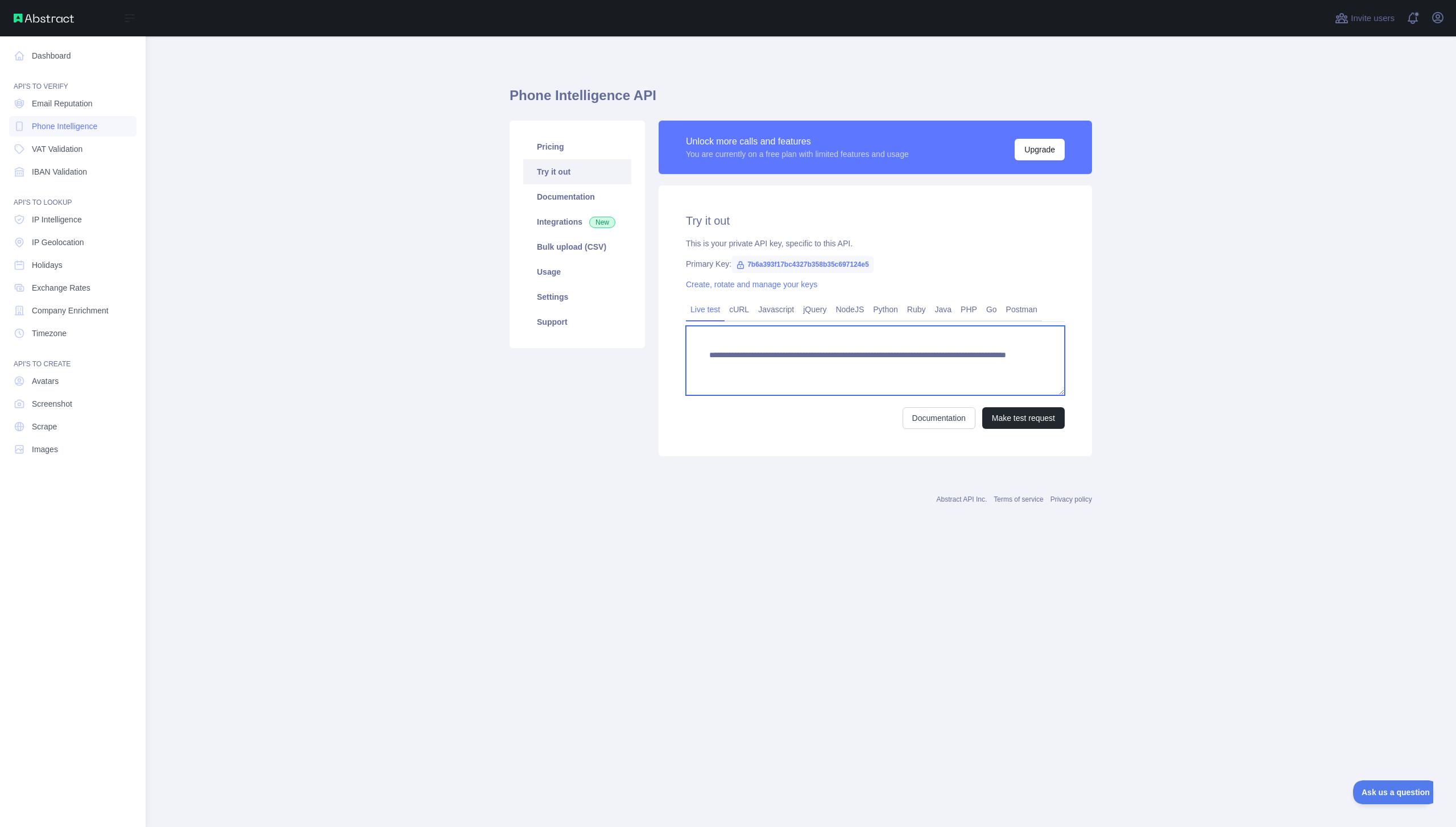
click at [955, 372] on textarea "**********" at bounding box center [875, 361] width 379 height 69
click at [587, 247] on link "Bulk upload (CSV)" at bounding box center [578, 247] width 108 height 25
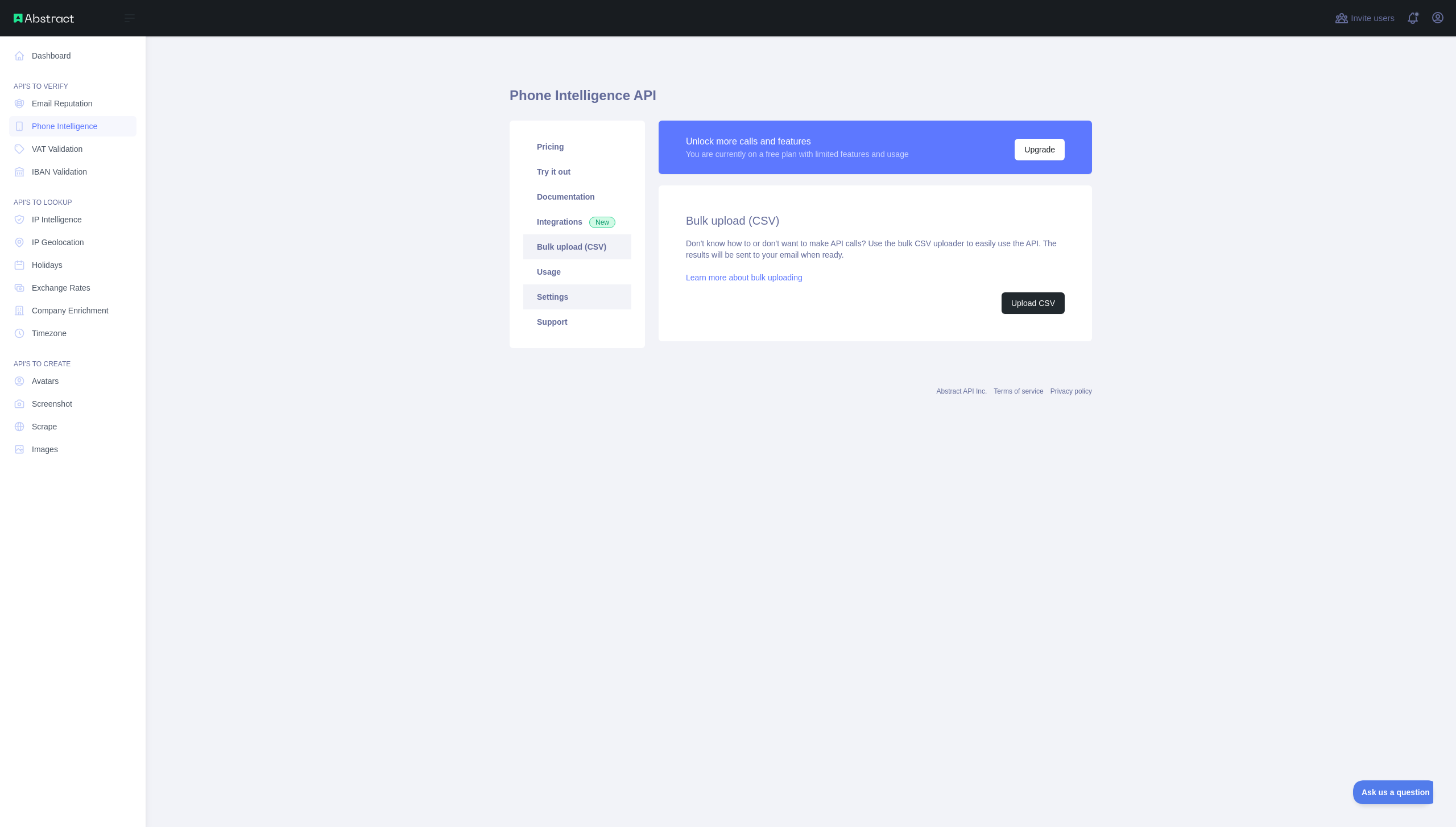
click at [585, 290] on link "Settings" at bounding box center [578, 296] width 108 height 25
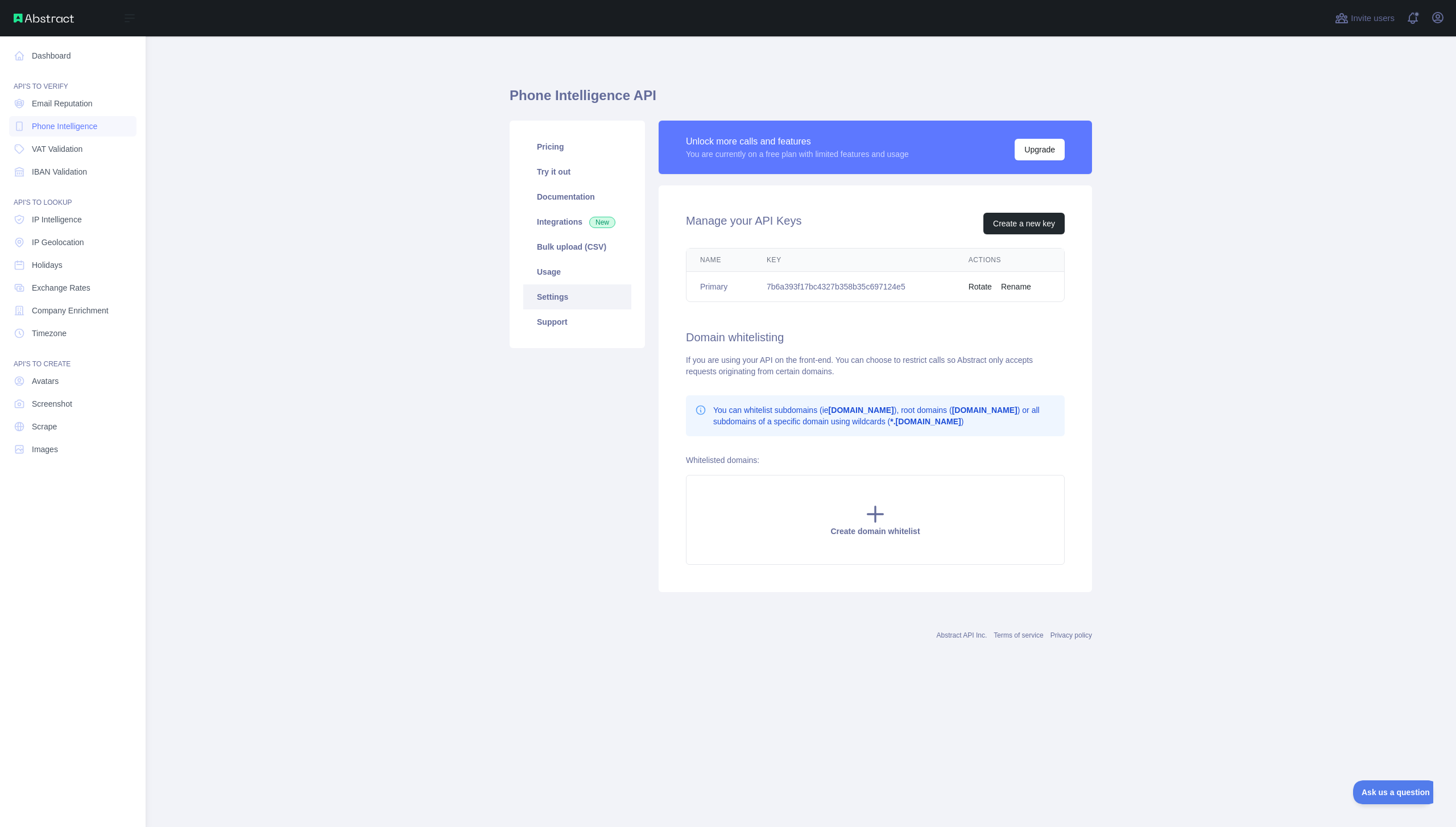
click at [783, 290] on td "7b6a393f17bc4327b358b35c697124e5" at bounding box center [853, 287] width 202 height 30
copy td "7b6a393f17bc4327b358b35c697124e5"
click at [85, 319] on link "Company Enrichment" at bounding box center [73, 310] width 127 height 20
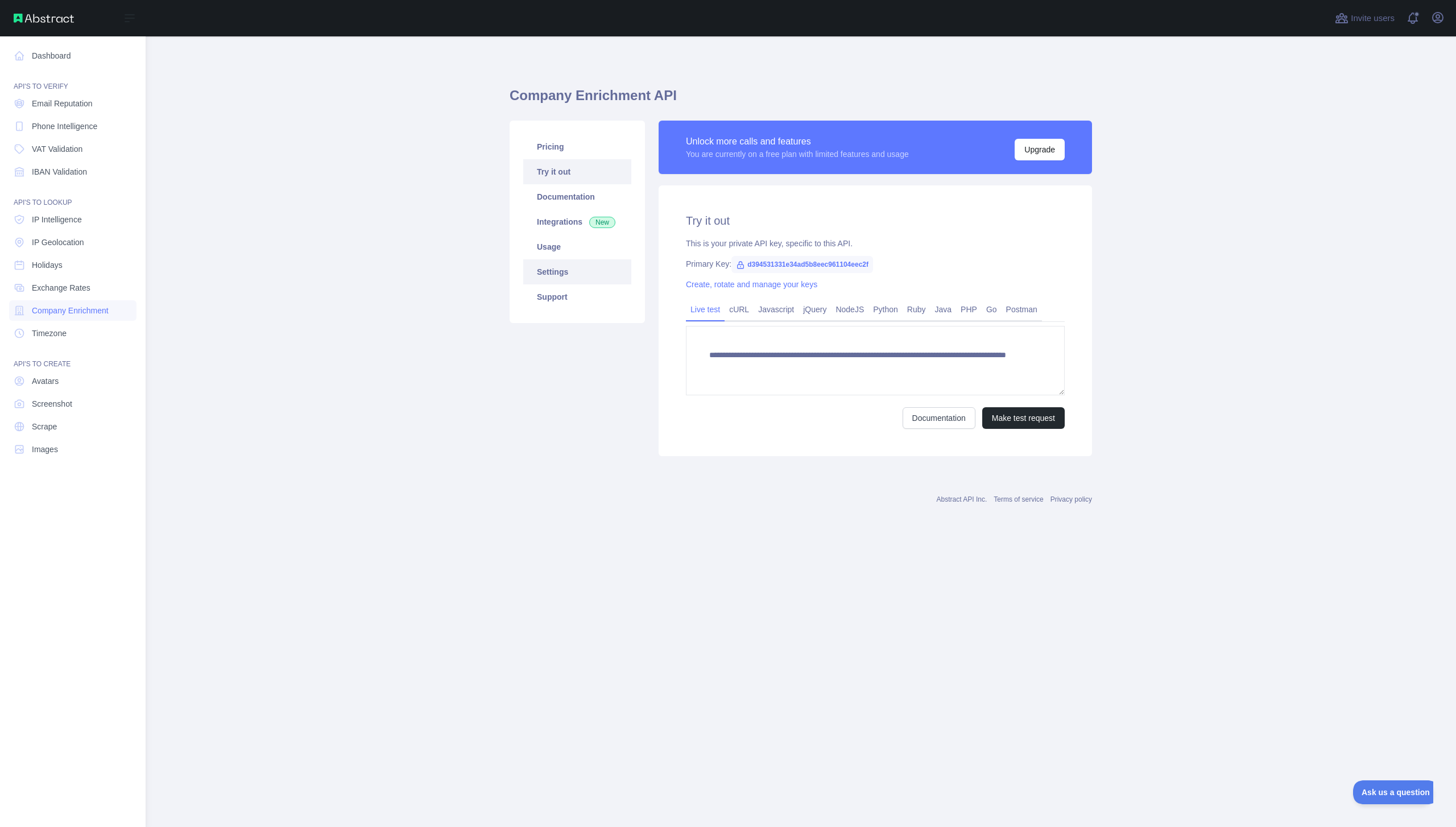
click at [555, 281] on link "Settings" at bounding box center [578, 271] width 108 height 25
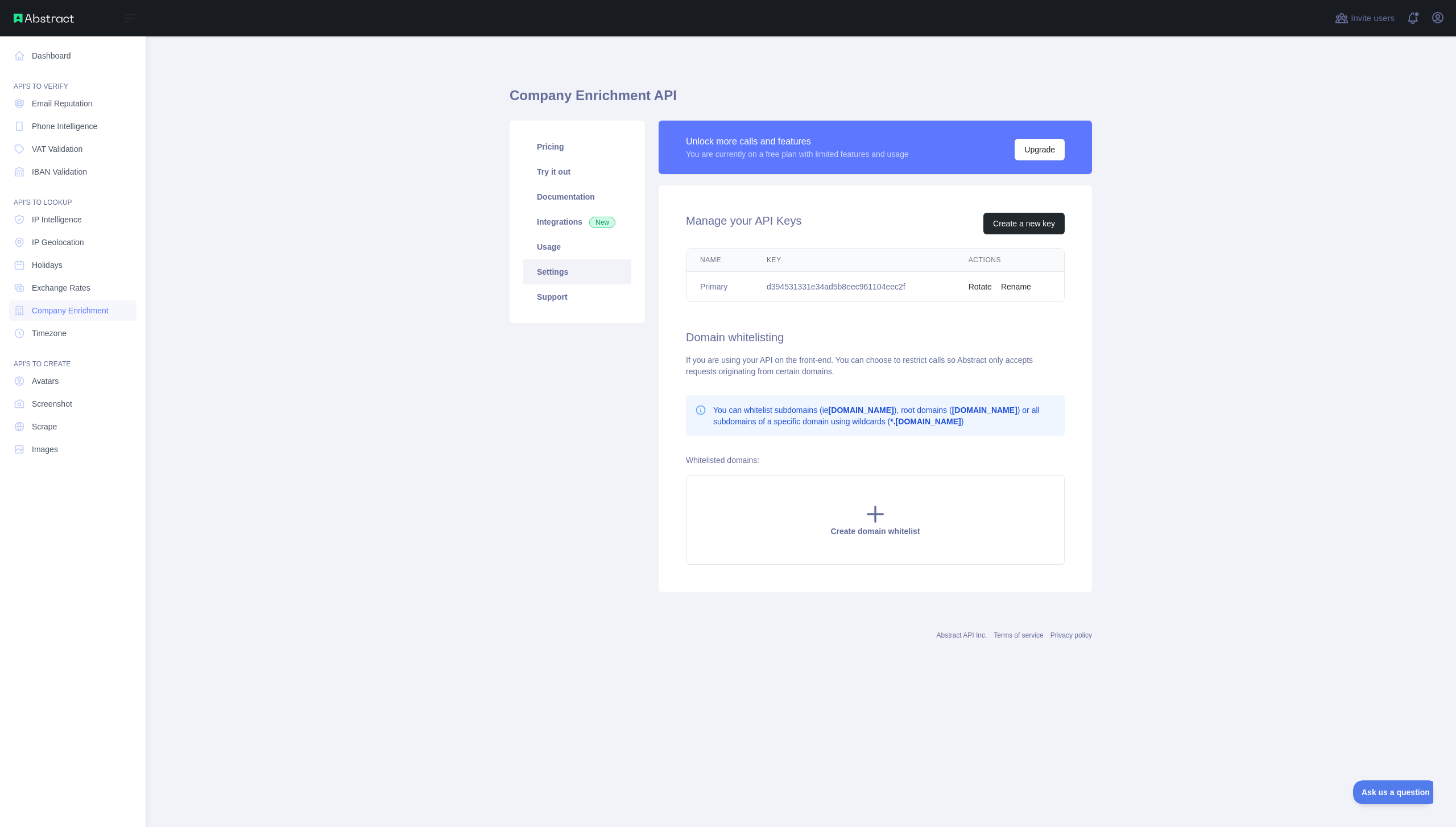
click at [831, 284] on td "d394531331e34ad5b8eec961104eec2f" at bounding box center [853, 287] width 202 height 30
copy td "d394531331e34ad5b8eec961104eec2f"
click at [560, 169] on link "Try it out" at bounding box center [578, 171] width 108 height 25
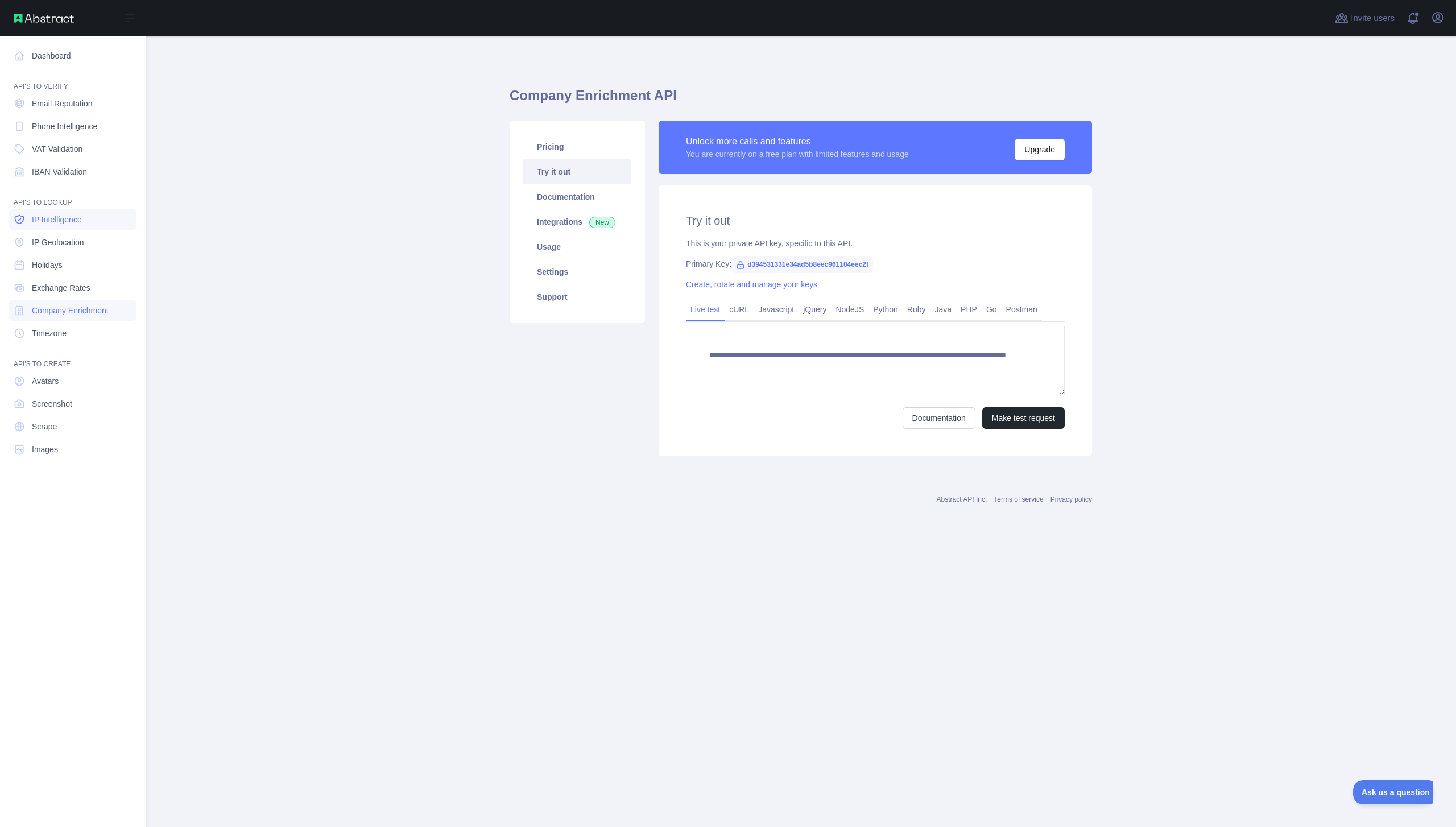
click at [80, 223] on span "IP Intelligence" at bounding box center [57, 220] width 50 height 11
click at [75, 236] on span "IP Geolocation" at bounding box center [58, 242] width 52 height 11
click at [94, 96] on link "Email Reputation" at bounding box center [73, 103] width 127 height 20
click at [93, 124] on span "Phone Intelligence" at bounding box center [64, 126] width 66 height 11
click at [953, 369] on textarea "**********" at bounding box center [875, 361] width 379 height 69
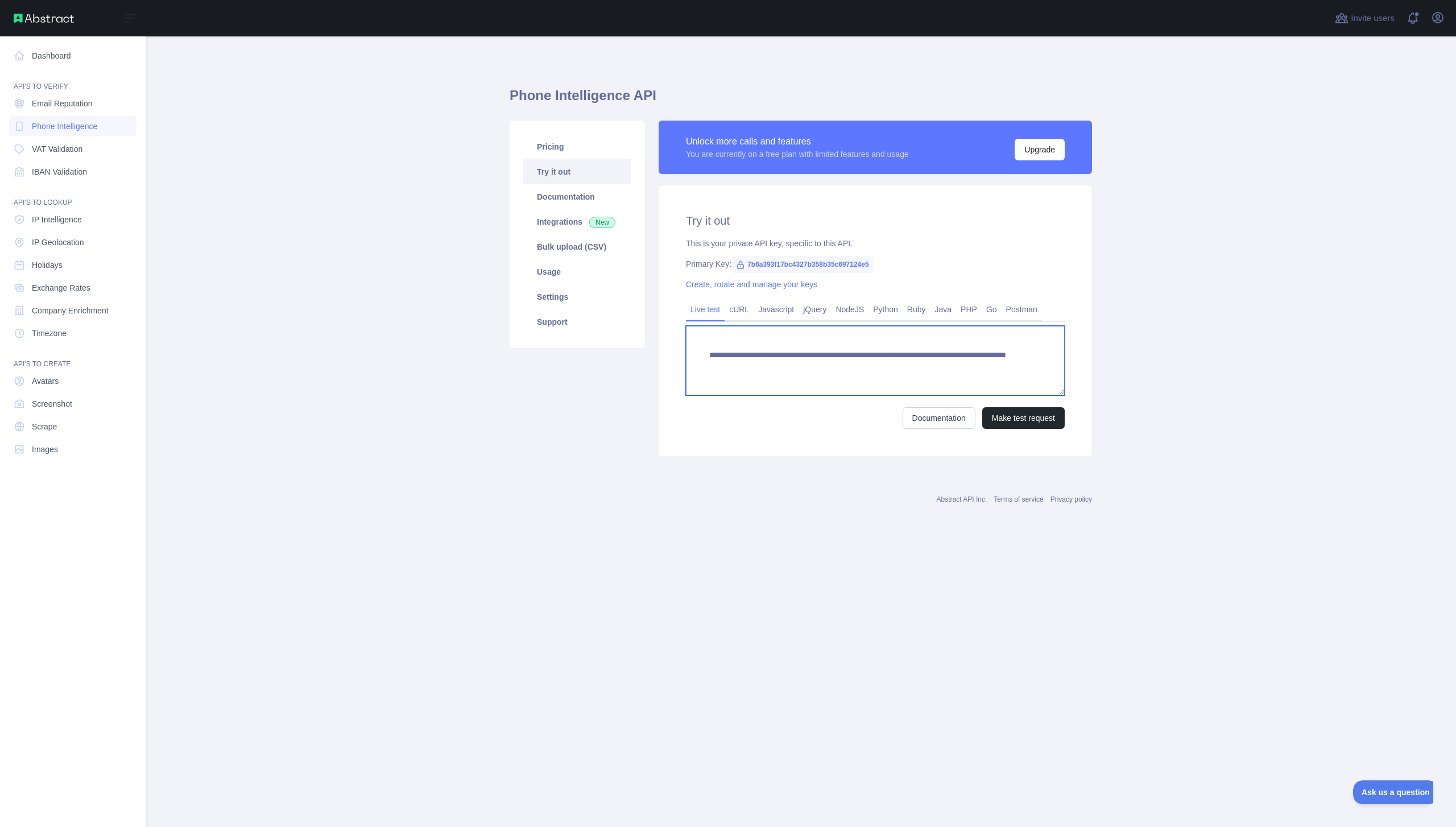
click at [953, 369] on textarea "**********" at bounding box center [875, 361] width 379 height 69
type textarea "**********"
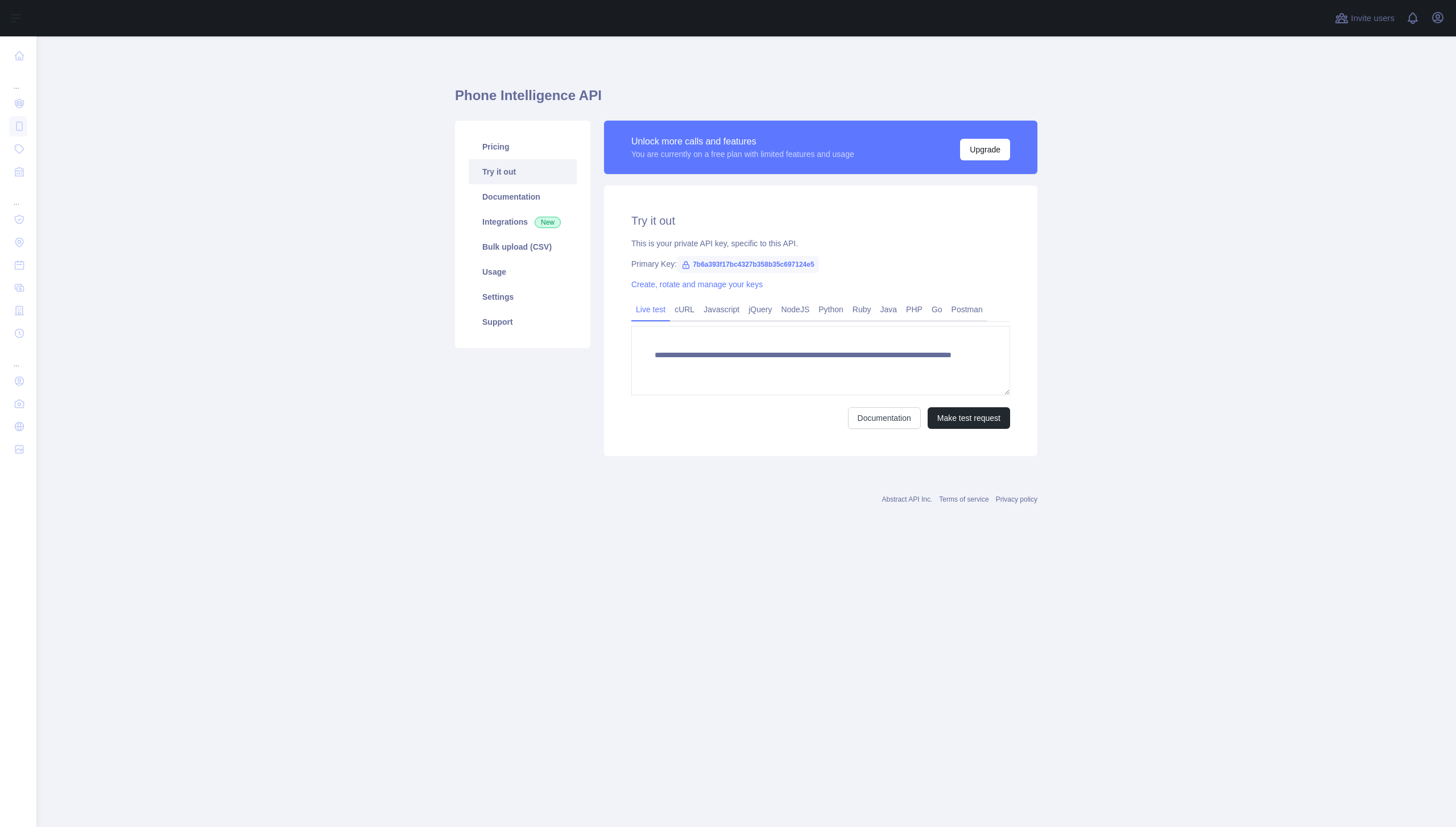
click at [911, 370] on textarea "**********" at bounding box center [820, 361] width 379 height 69
click at [986, 417] on button "Make test request" at bounding box center [968, 418] width 82 height 22
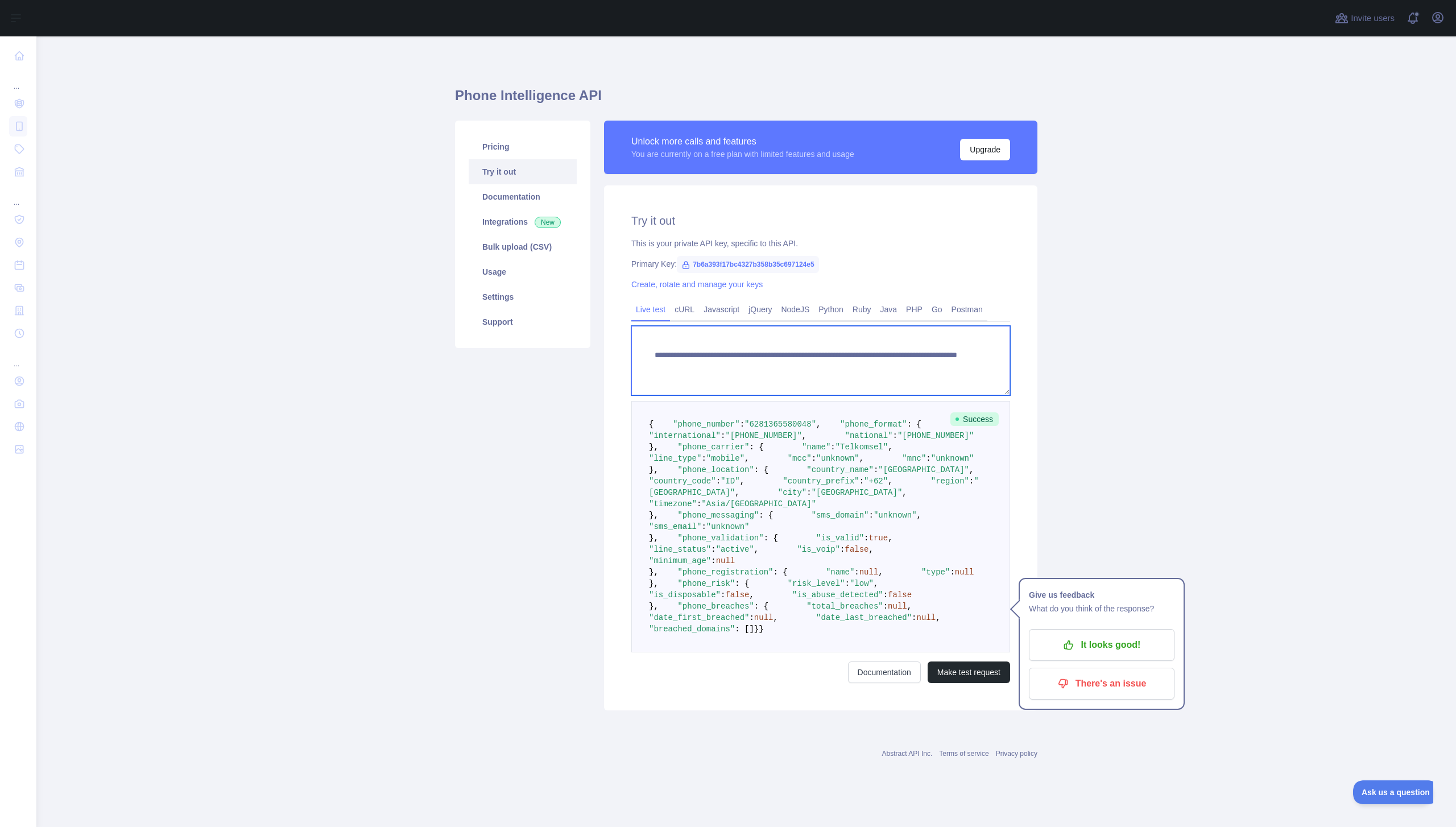
click at [932, 364] on textarea "**********" at bounding box center [820, 361] width 379 height 69
click at [964, 683] on button "Make test request" at bounding box center [968, 673] width 82 height 22
click at [914, 326] on textarea "**********" at bounding box center [820, 361] width 379 height 69
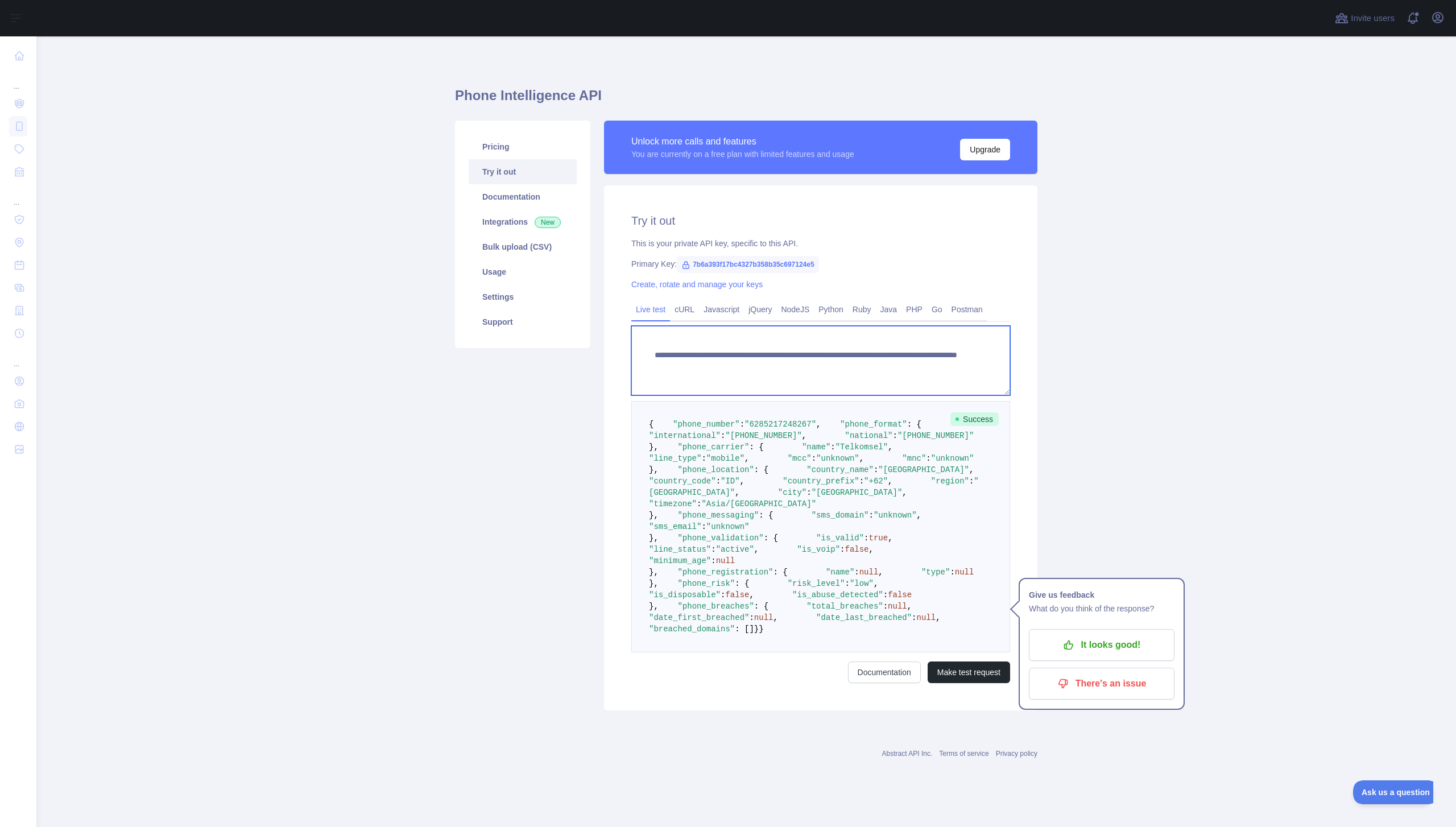
scroll to position [273, 0]
type textarea "**********"
click at [964, 683] on button "Make test request" at bounding box center [968, 673] width 82 height 22
